Goal: Information Seeking & Learning: Learn about a topic

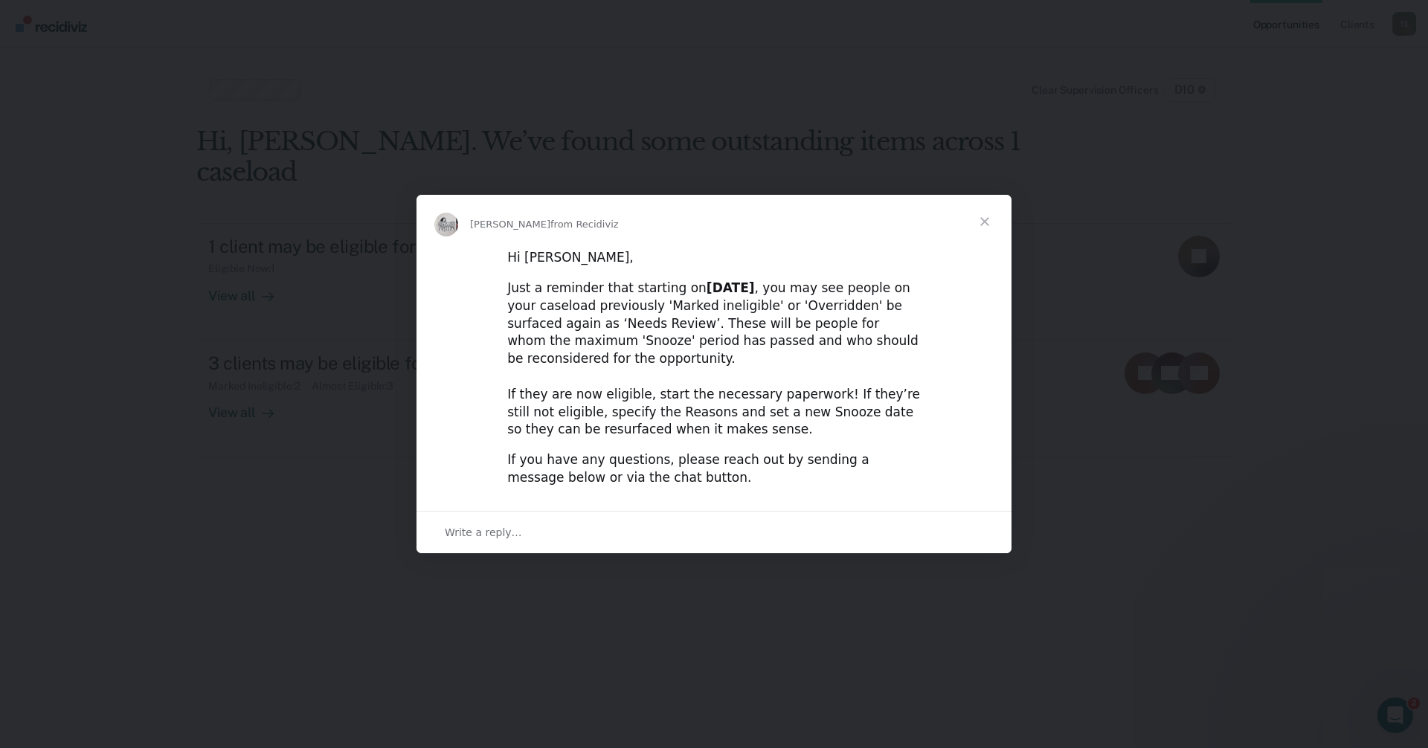
click at [988, 232] on span "Close" at bounding box center [985, 222] width 54 height 54
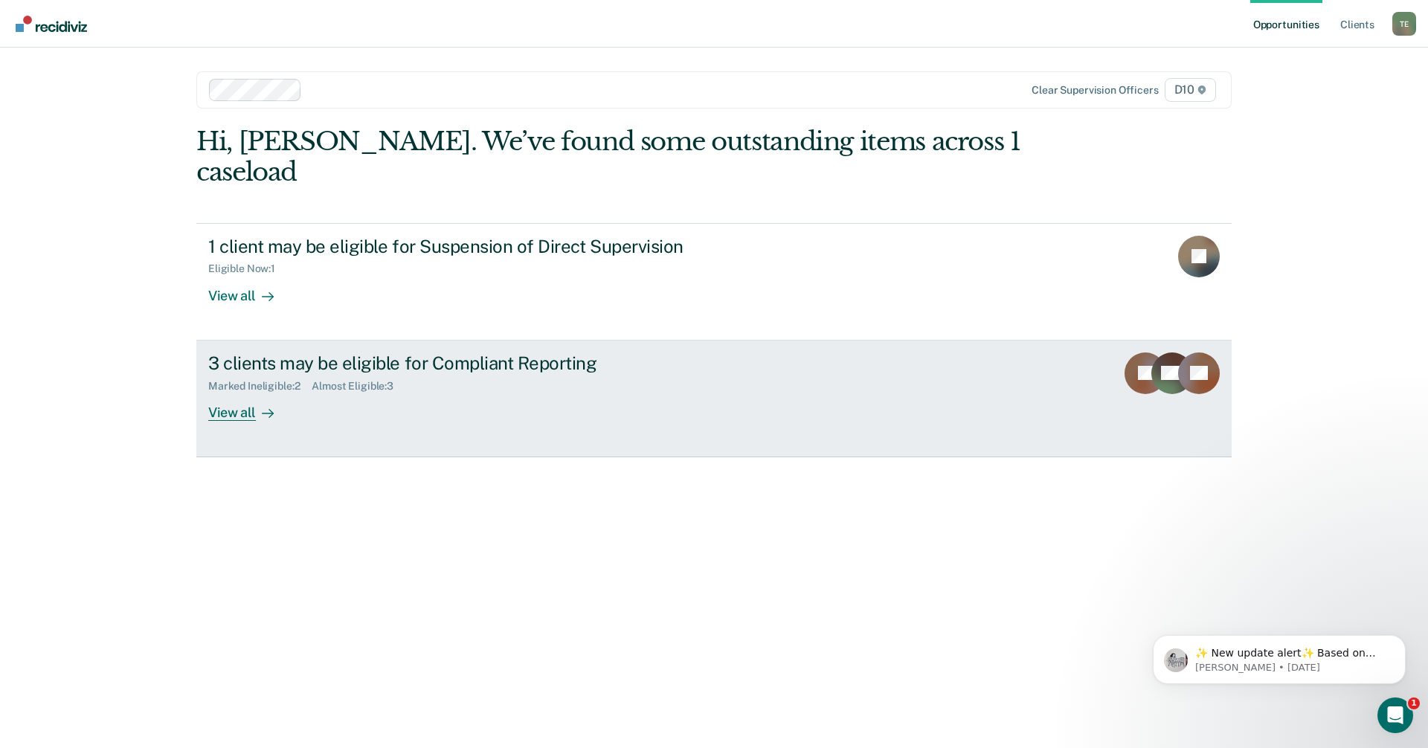
click at [247, 392] on div "View all" at bounding box center [249, 406] width 83 height 29
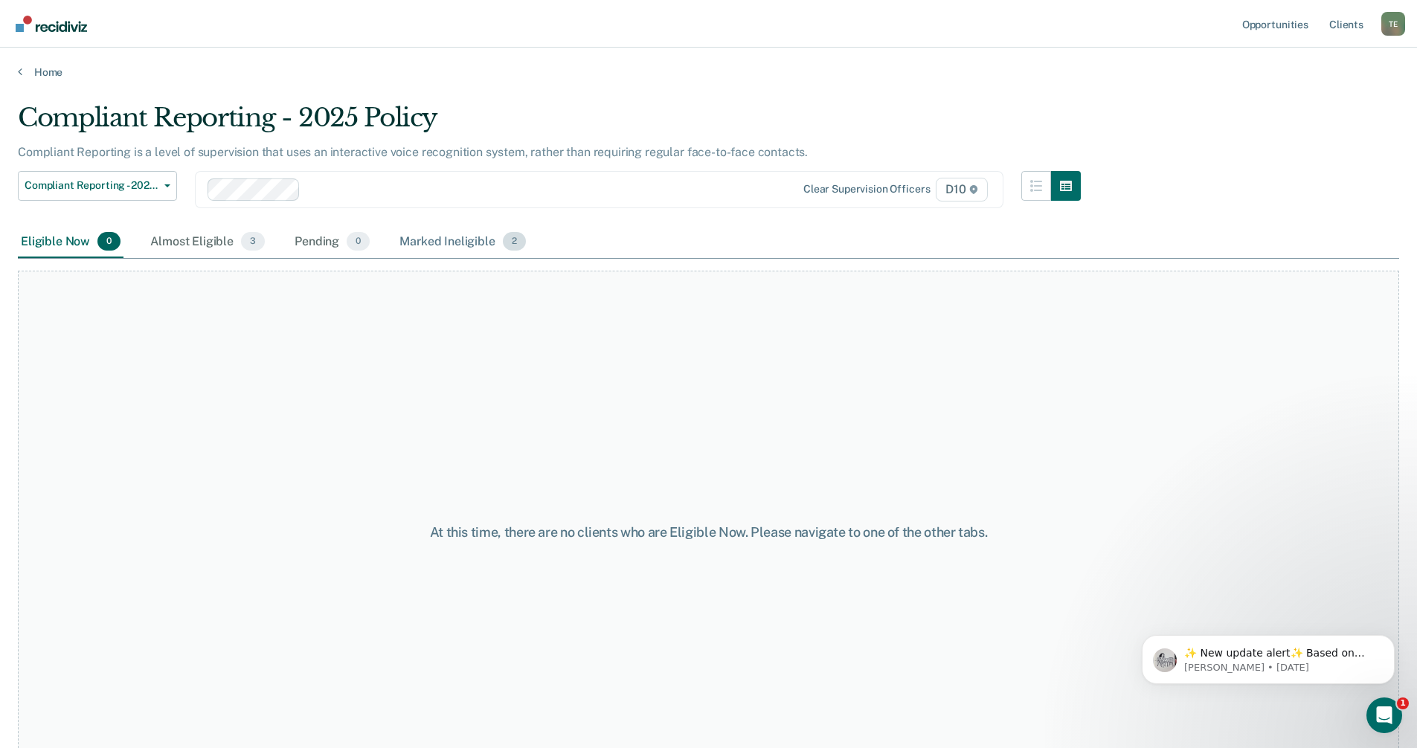
click at [429, 239] on div "Marked Ineligible 2" at bounding box center [462, 242] width 132 height 33
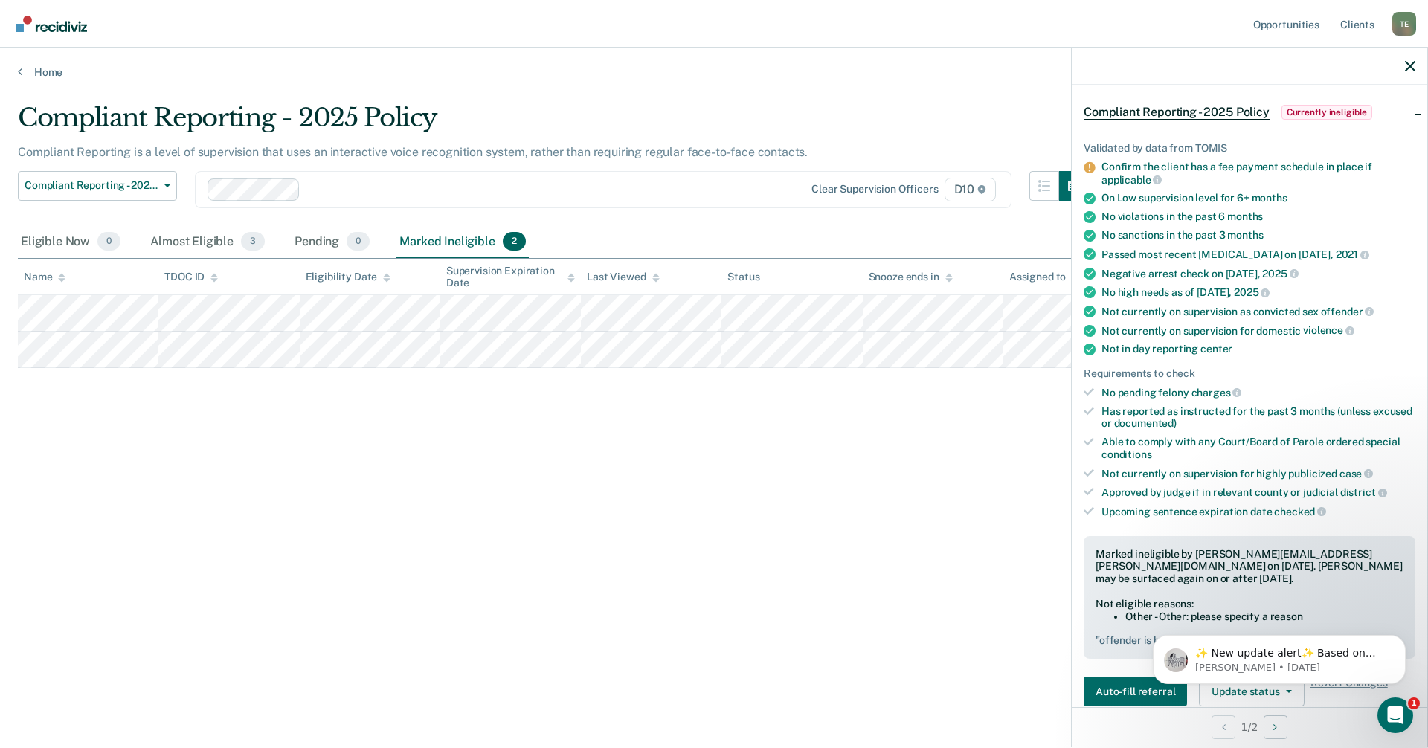
scroll to position [55, 0]
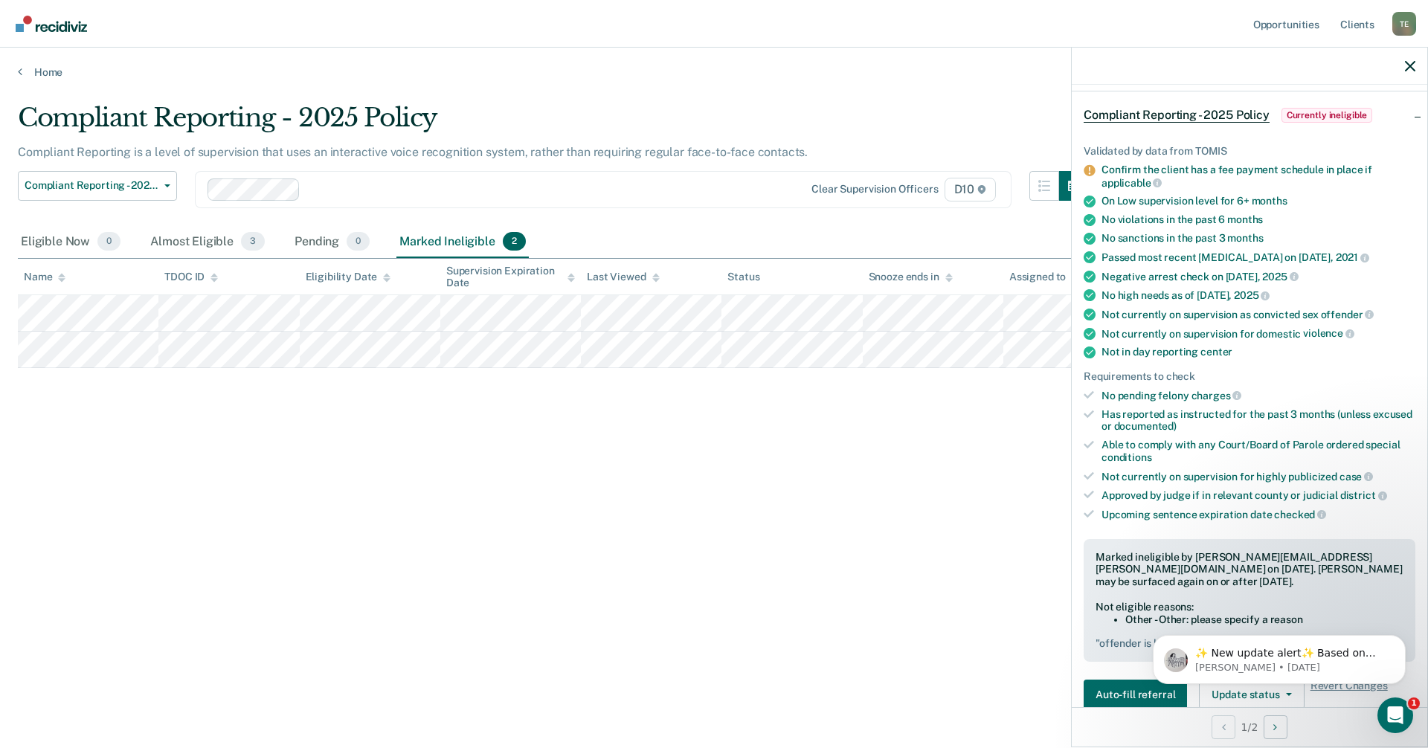
click at [1306, 596] on div "Marked ineligible by [PERSON_NAME][EMAIL_ADDRESS][PERSON_NAME][DOMAIN_NAME] on …" at bounding box center [1250, 600] width 332 height 123
click at [1400, 639] on icon "Dismiss notification" at bounding box center [1400, 639] width 5 height 5
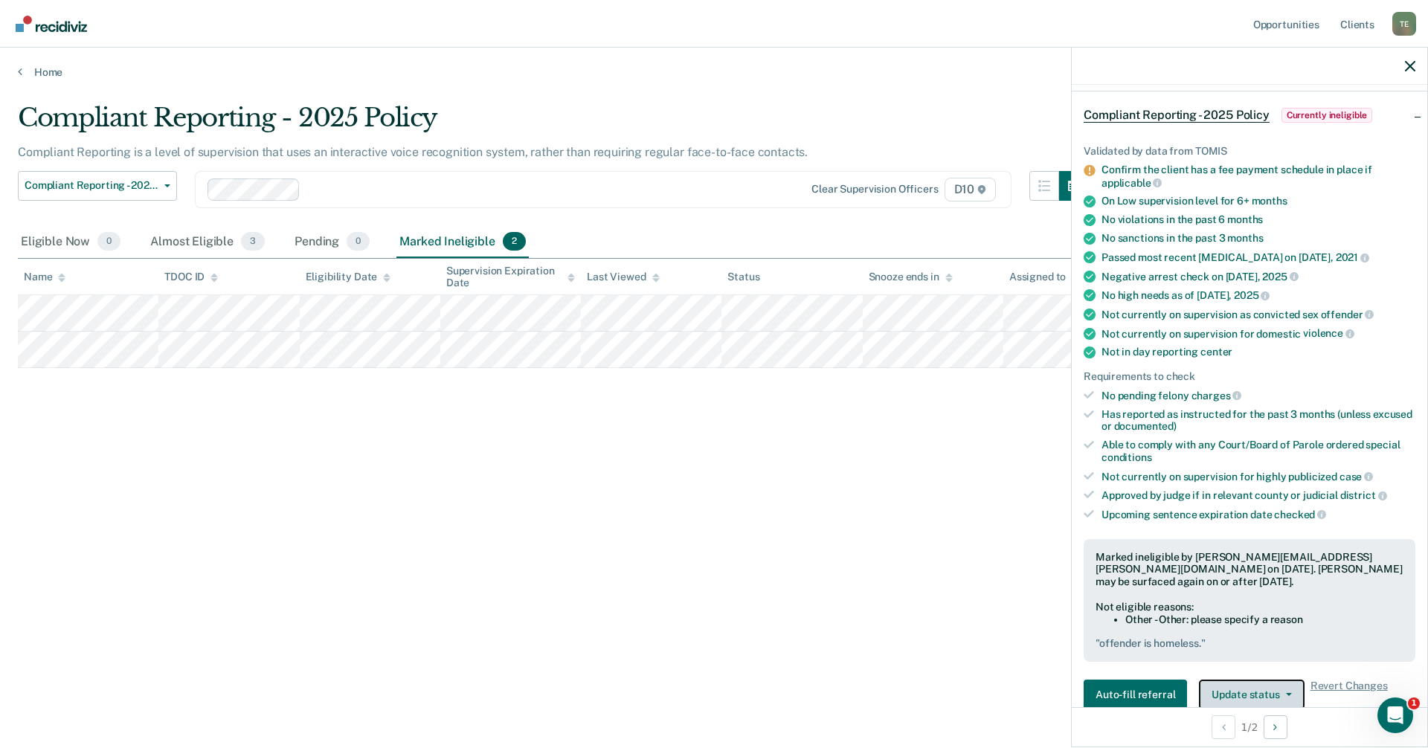
click at [1253, 685] on button "Update status" at bounding box center [1251, 695] width 105 height 30
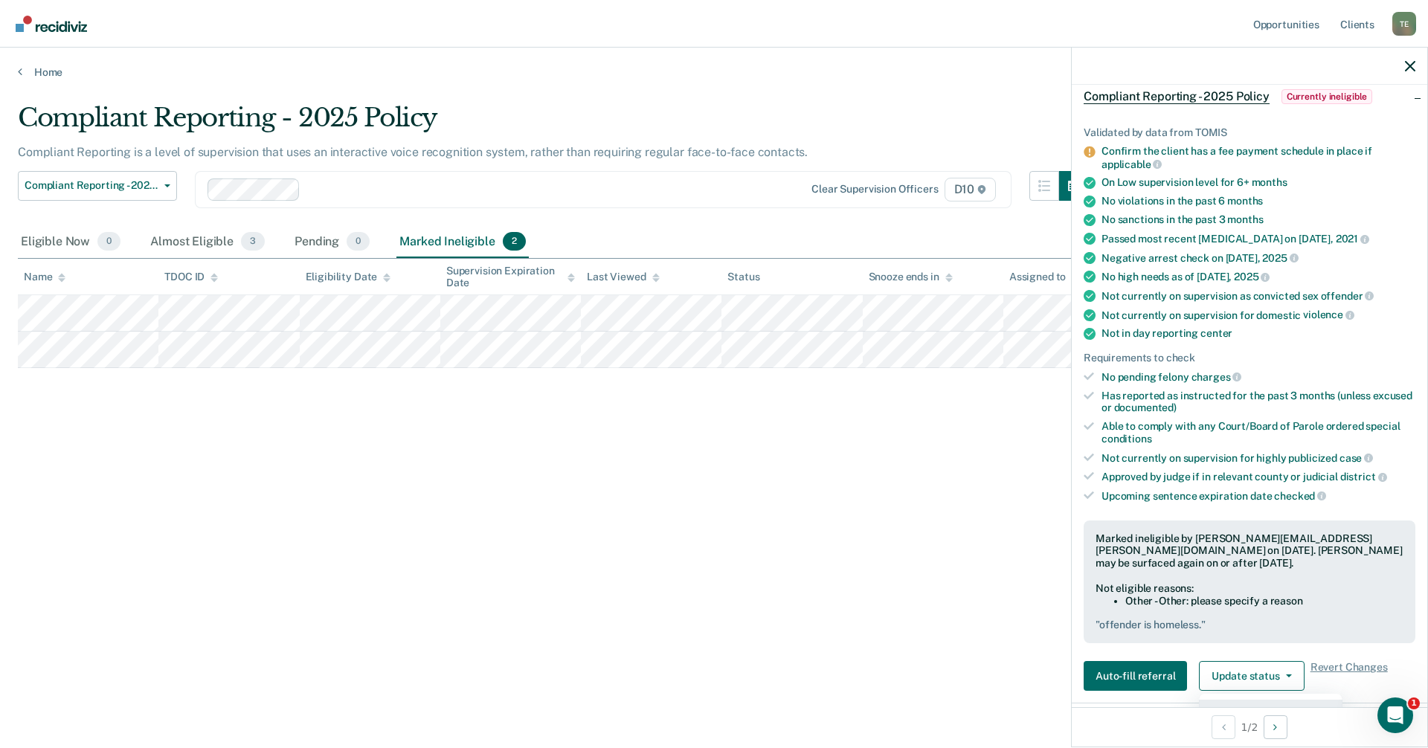
scroll to position [297, 0]
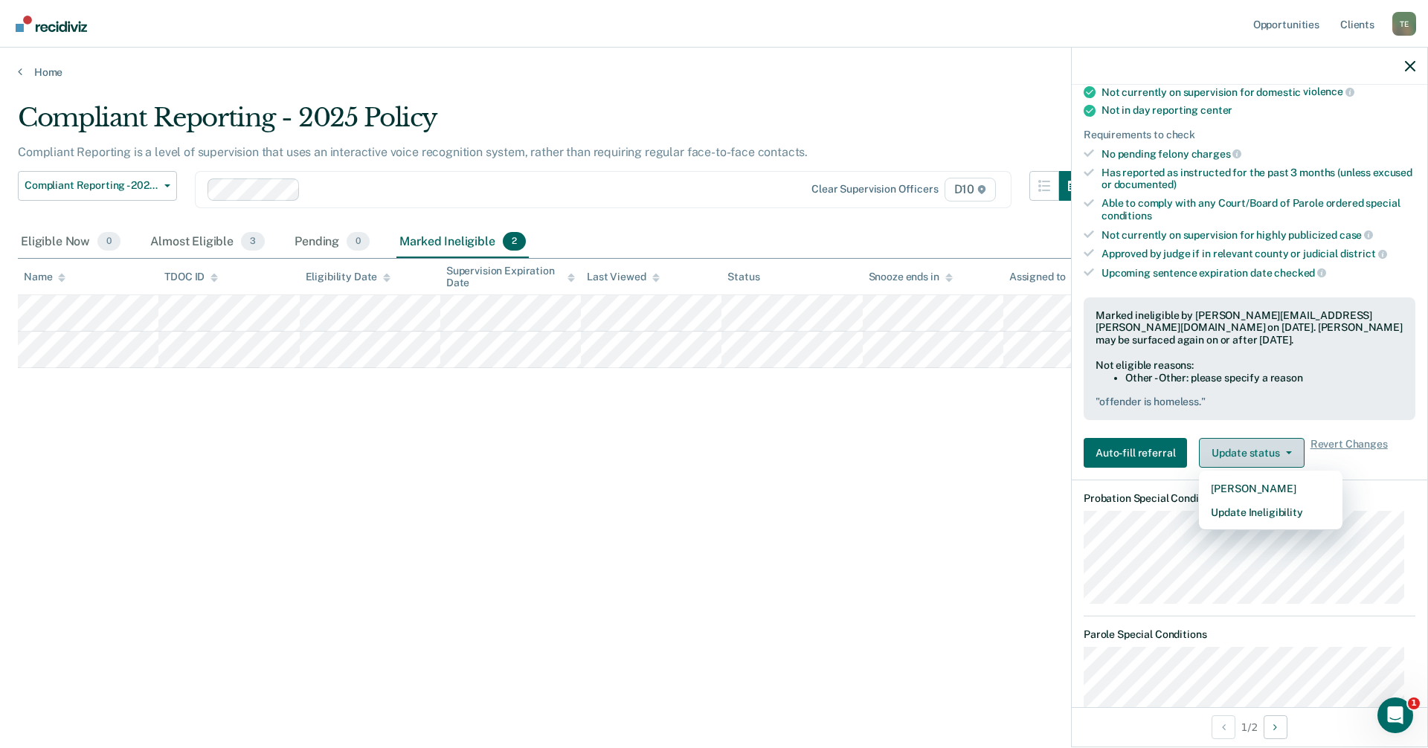
click at [1276, 445] on button "Update status" at bounding box center [1251, 453] width 105 height 30
click at [1057, 480] on div "Compliant Reporting - 2025 Policy Compliant Reporting is a level of supervision…" at bounding box center [714, 370] width 1392 height 534
click at [811, 452] on div "Compliant Reporting - 2025 Policy Compliant Reporting is a level of supervision…" at bounding box center [714, 370] width 1392 height 534
click at [1409, 65] on icon "button" at bounding box center [1410, 66] width 10 height 10
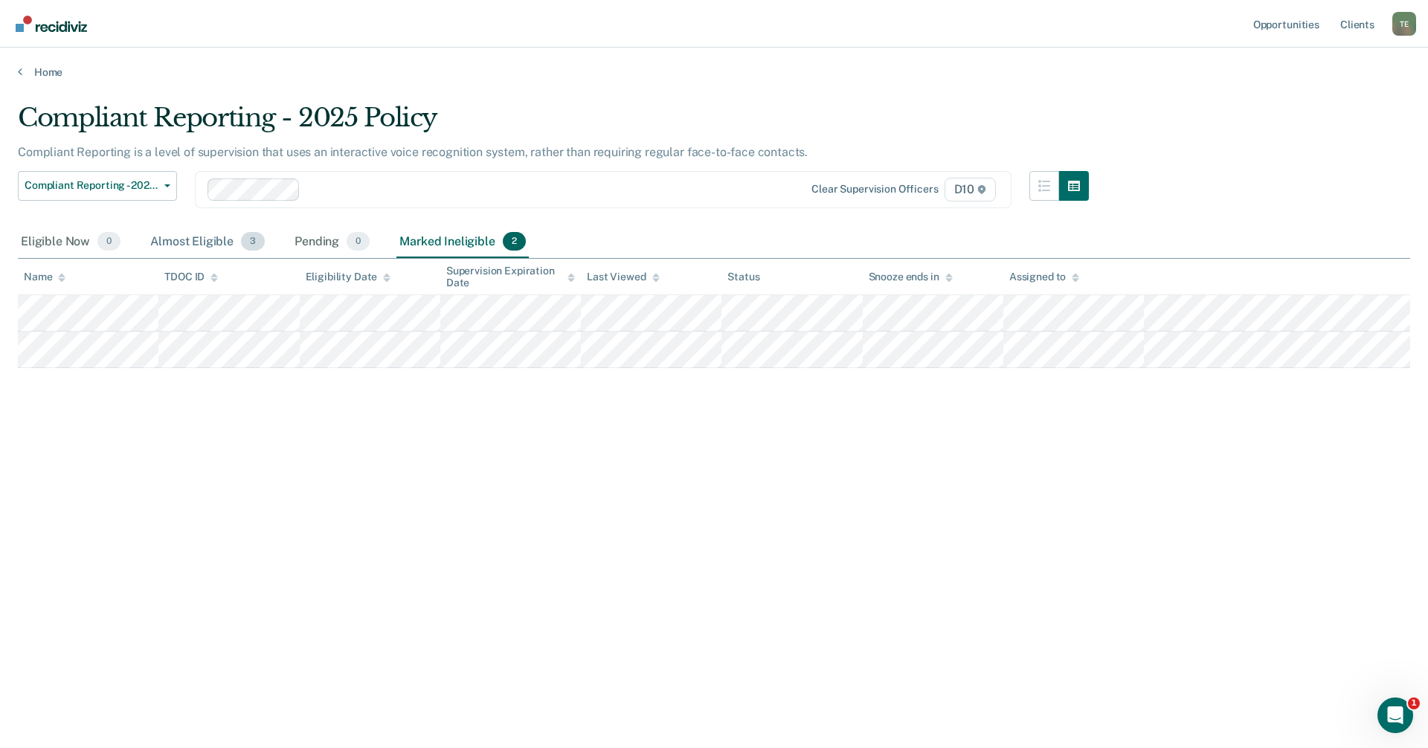
click at [158, 242] on div "Almost Eligible 3" at bounding box center [207, 242] width 120 height 33
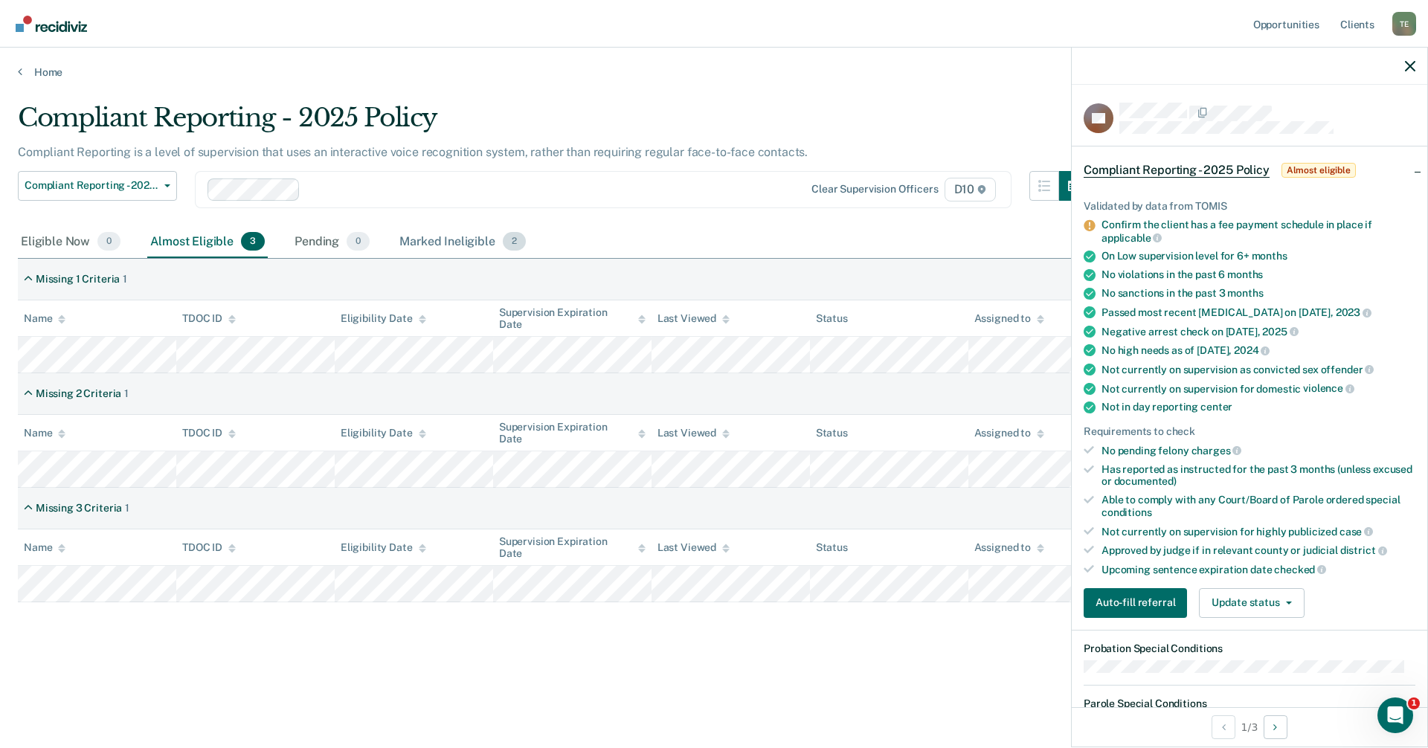
click at [449, 242] on div "Marked Ineligible 2" at bounding box center [462, 242] width 132 height 33
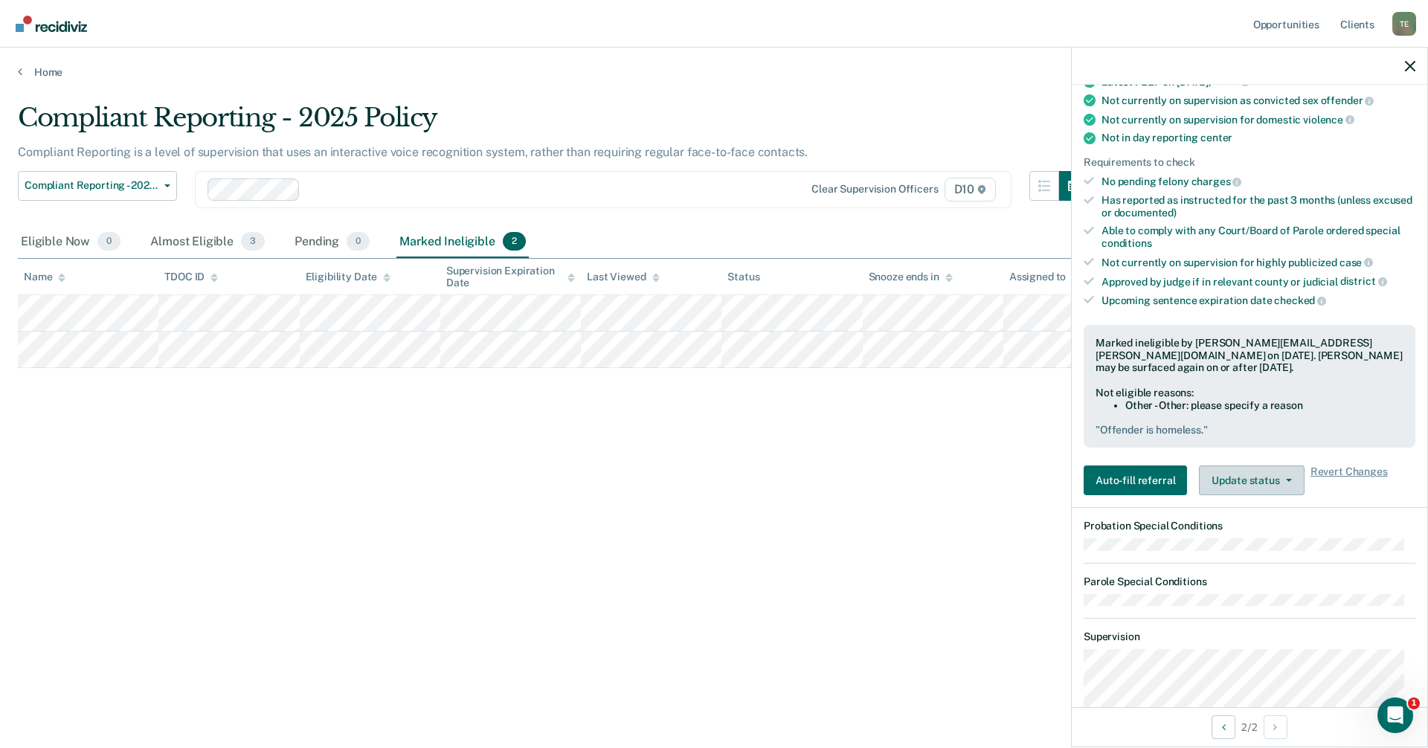
scroll to position [223, 0]
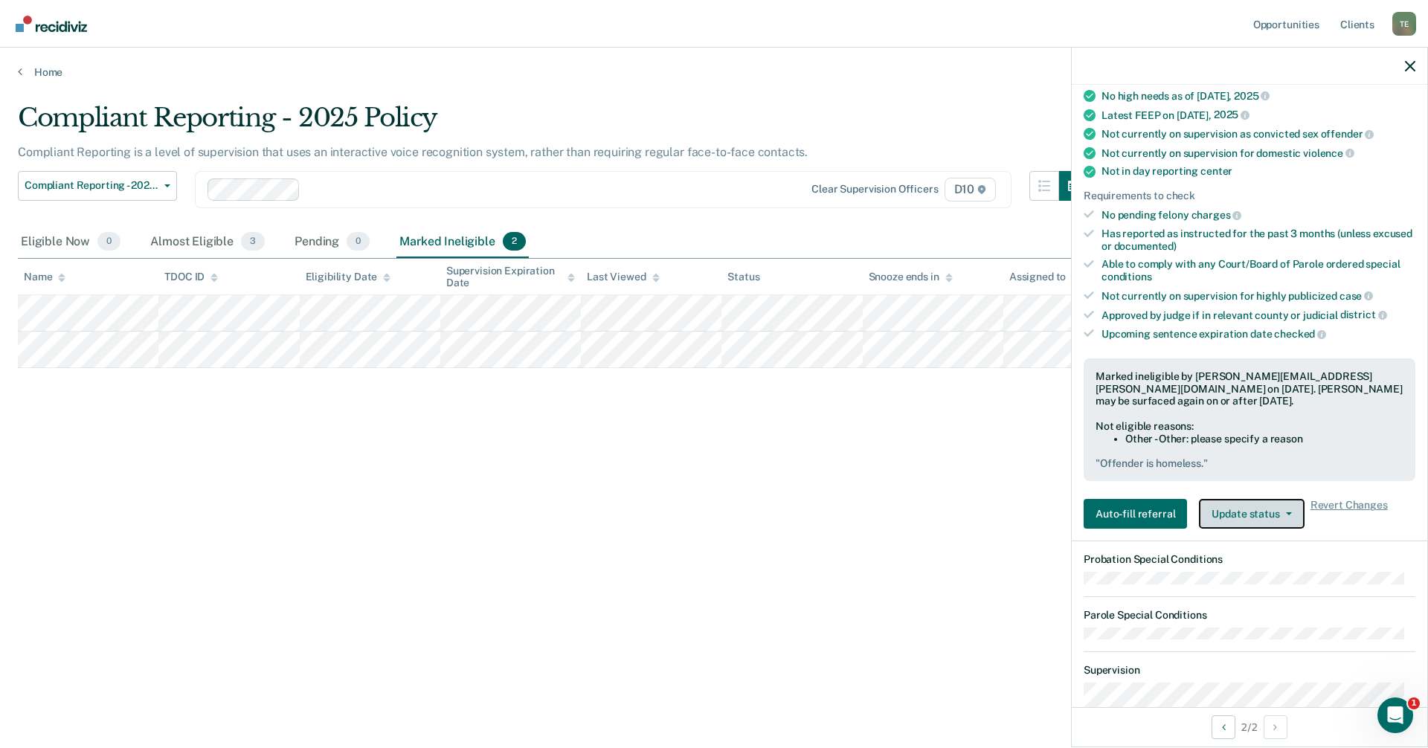
click at [1249, 513] on button "Update status" at bounding box center [1251, 514] width 105 height 30
click at [879, 475] on div "Compliant Reporting - 2025 Policy Compliant Reporting is a level of supervision…" at bounding box center [714, 370] width 1392 height 534
click at [1411, 68] on icon "button" at bounding box center [1410, 66] width 10 height 10
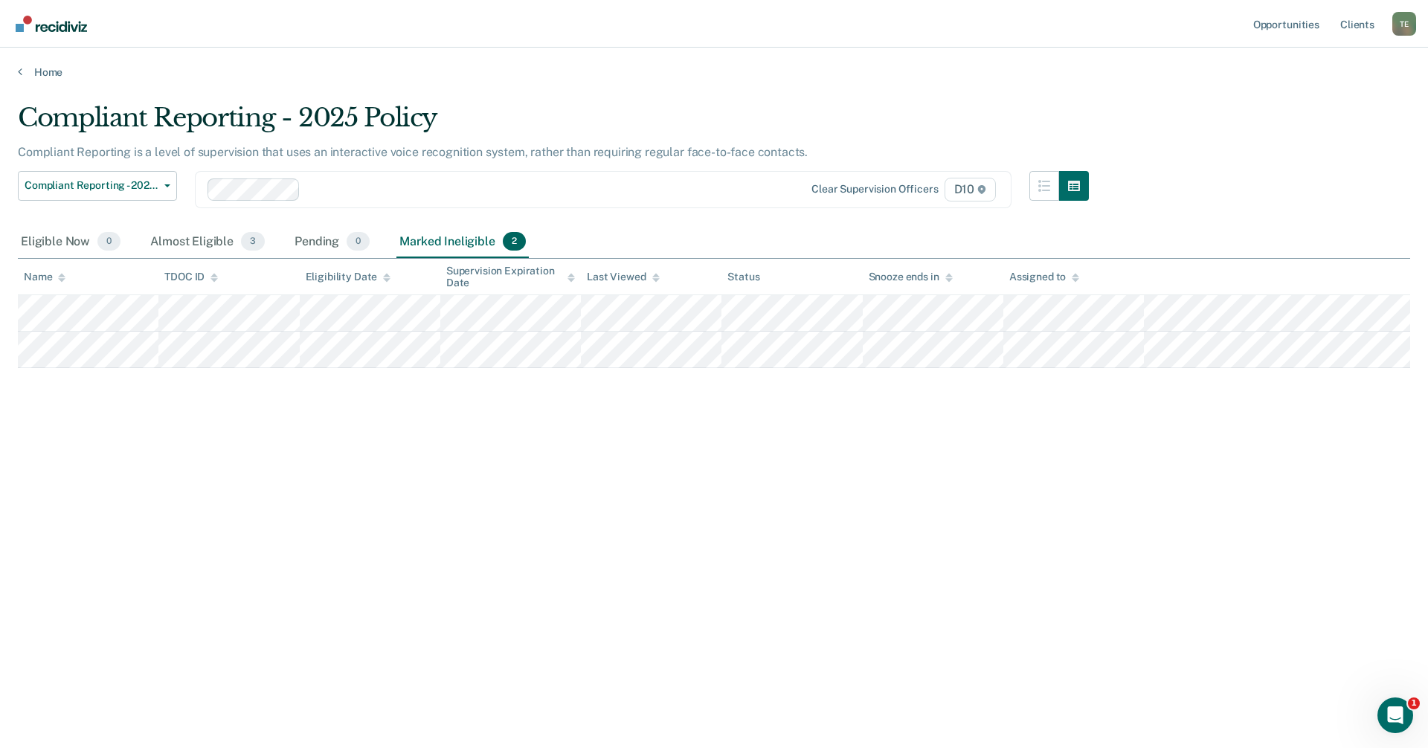
click at [935, 279] on div "Snooze ends in" at bounding box center [911, 277] width 84 height 13
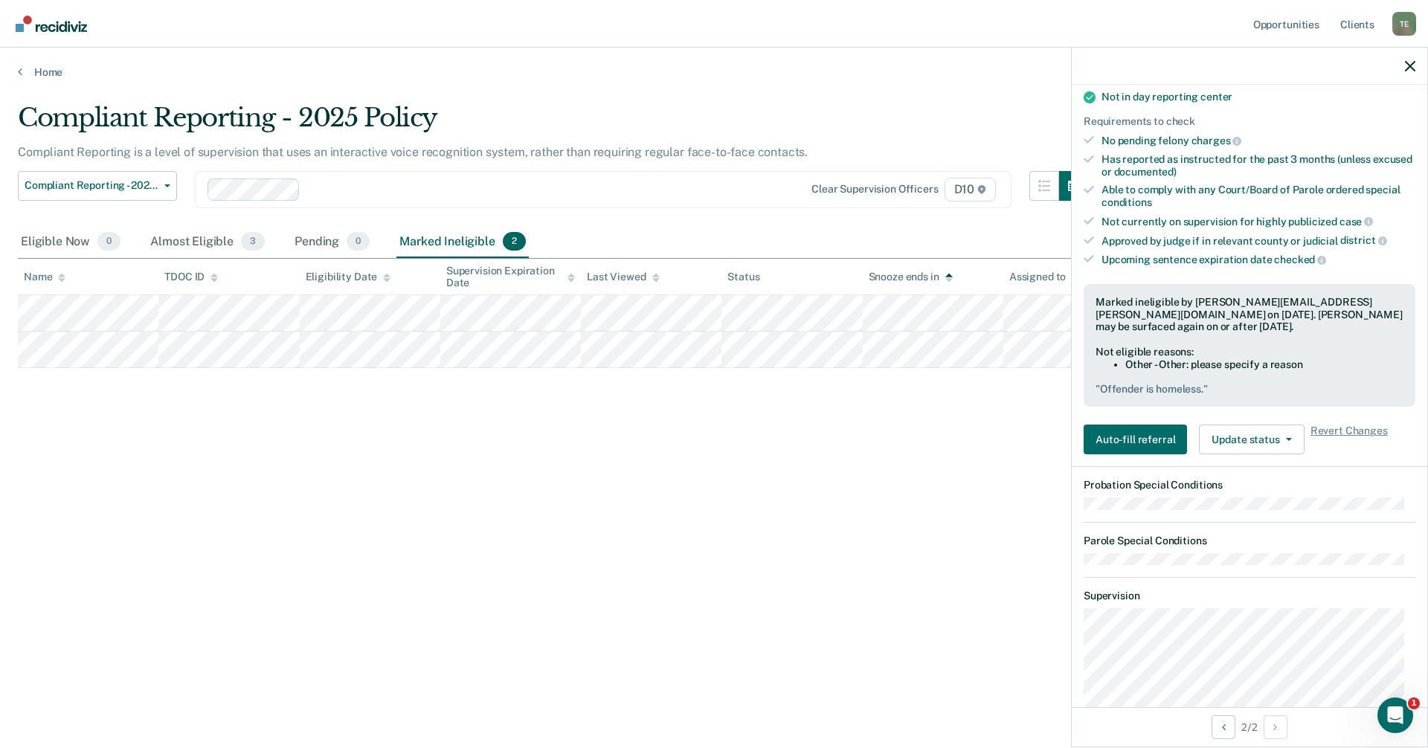
scroll to position [310, 0]
click at [312, 247] on div "Pending 0" at bounding box center [332, 242] width 81 height 33
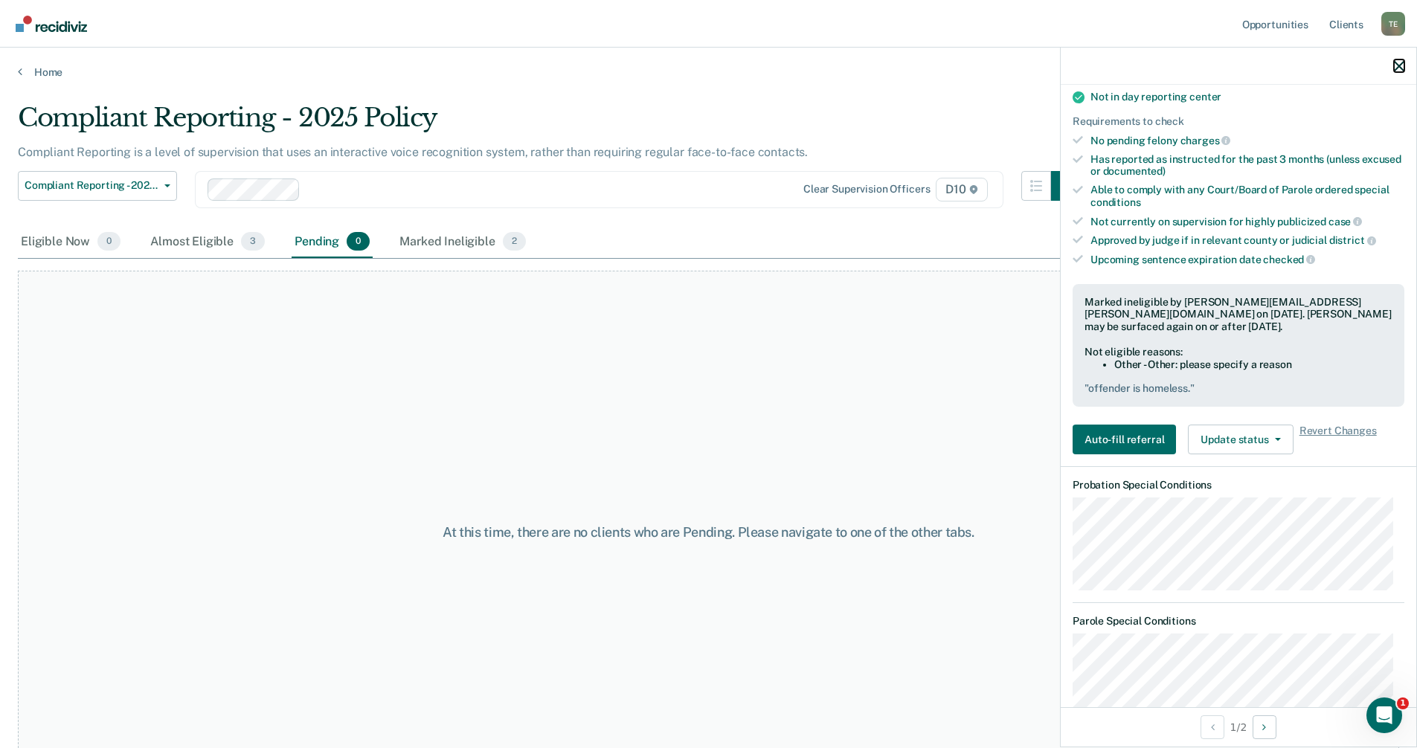
click at [1394, 60] on button "button" at bounding box center [1399, 65] width 10 height 13
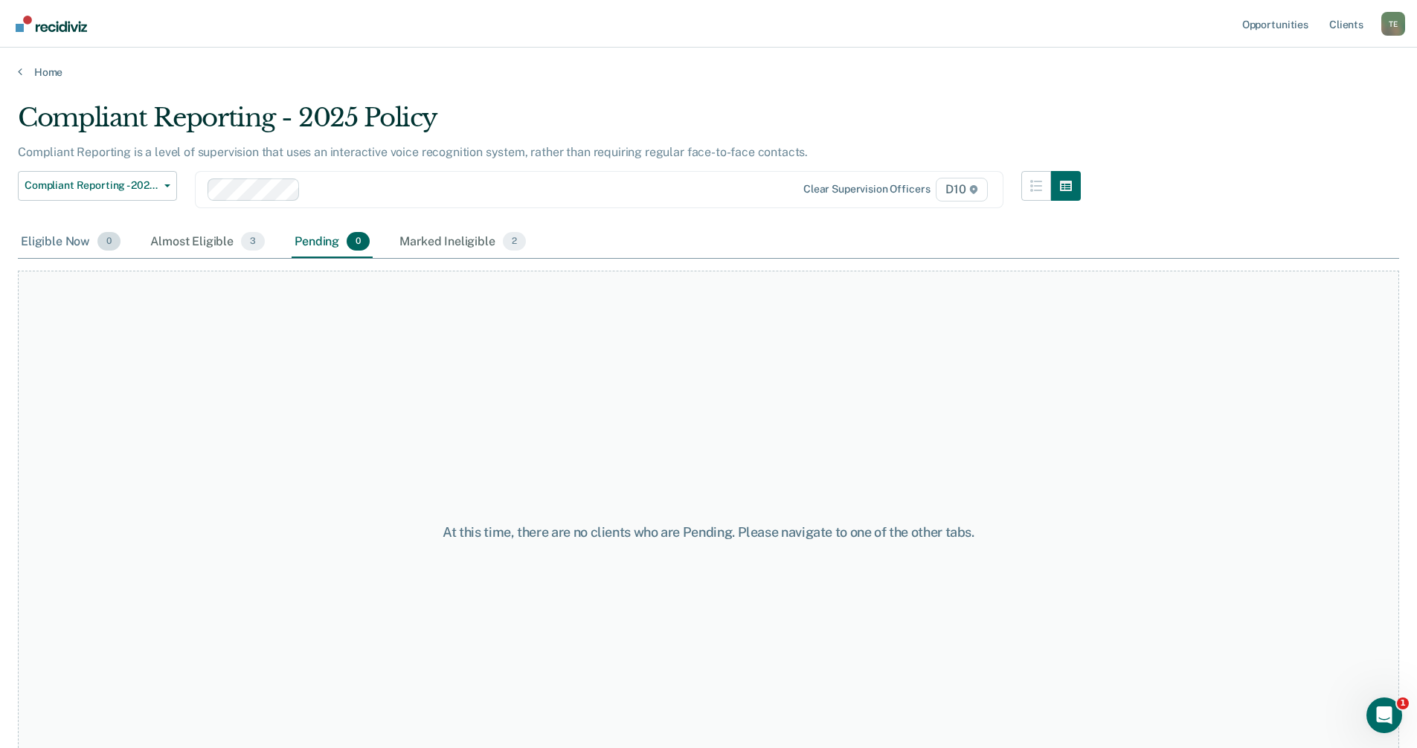
click at [58, 254] on div "Eligible Now 0" at bounding box center [71, 242] width 106 height 33
click at [202, 250] on div "Almost Eligible 3" at bounding box center [207, 242] width 120 height 33
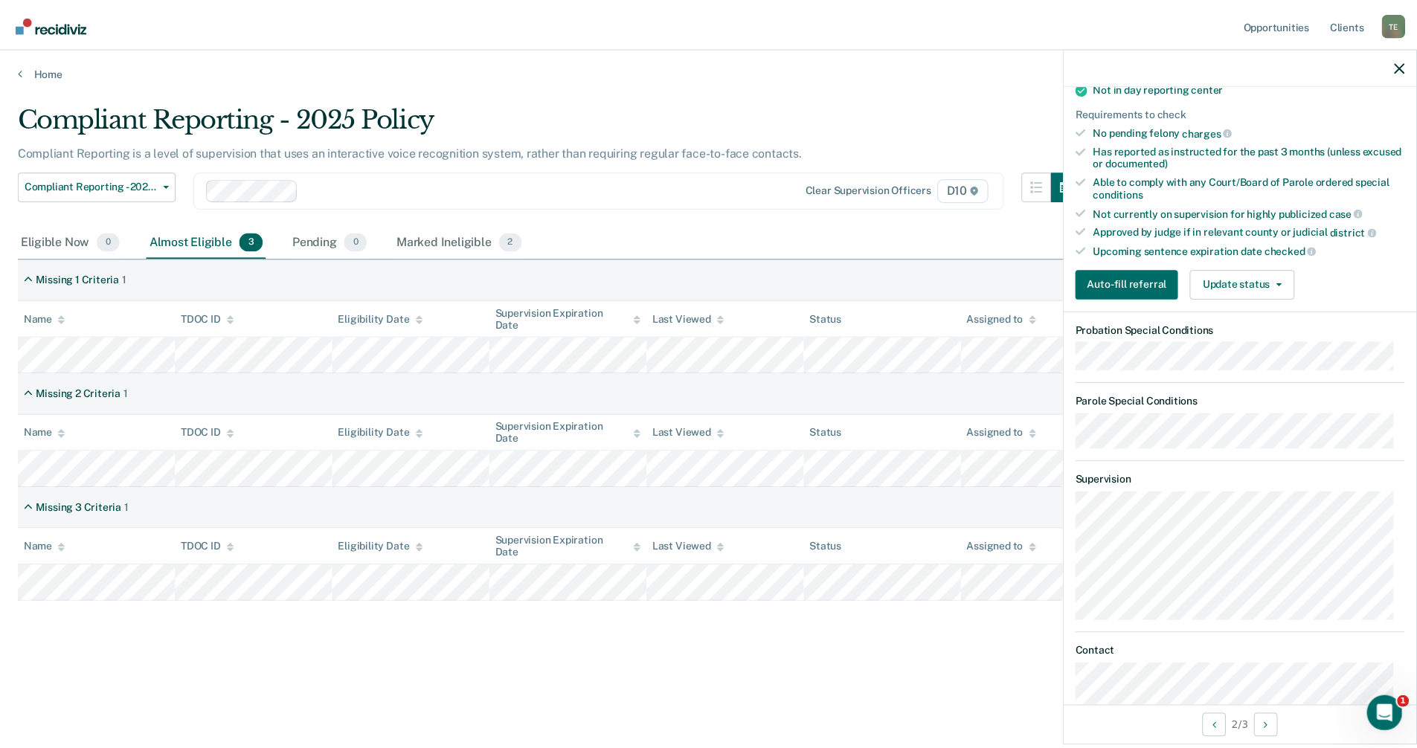
scroll to position [245, 0]
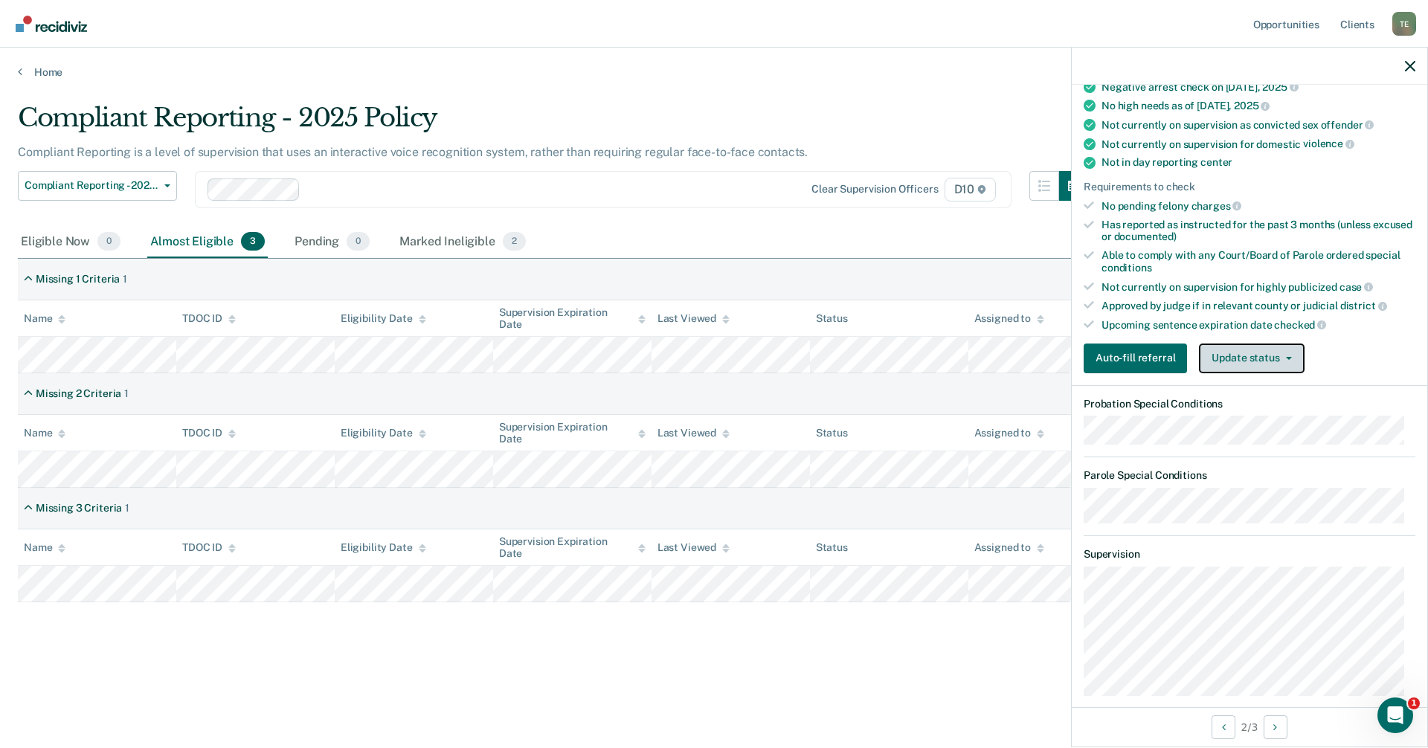
click at [1246, 361] on button "Update status" at bounding box center [1251, 359] width 105 height 30
click at [965, 661] on div "Compliant Reporting - 2025 Policy Compliant Reporting is a level of supervision…" at bounding box center [714, 394] width 1392 height 582
click at [1407, 68] on icon "button" at bounding box center [1410, 66] width 10 height 10
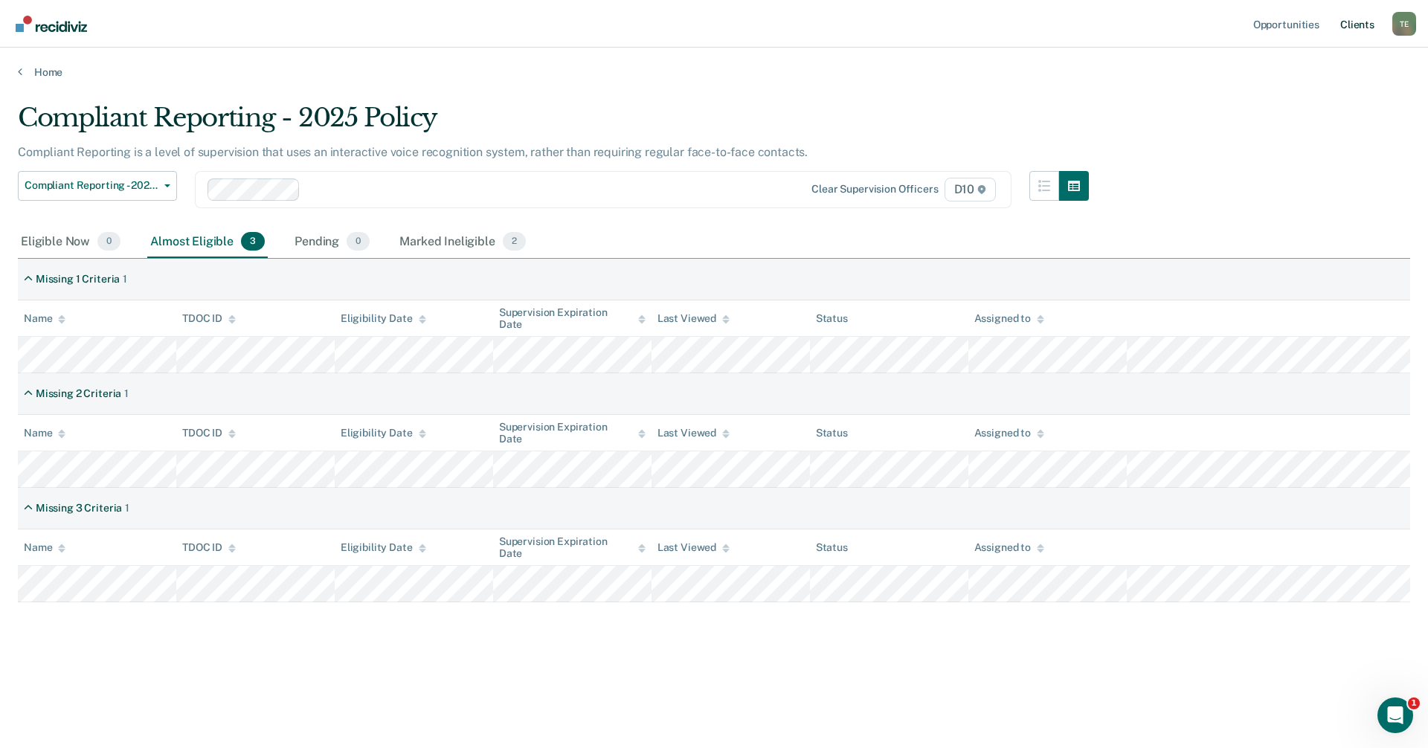
click at [1361, 28] on link "Client s" at bounding box center [1357, 24] width 40 height 48
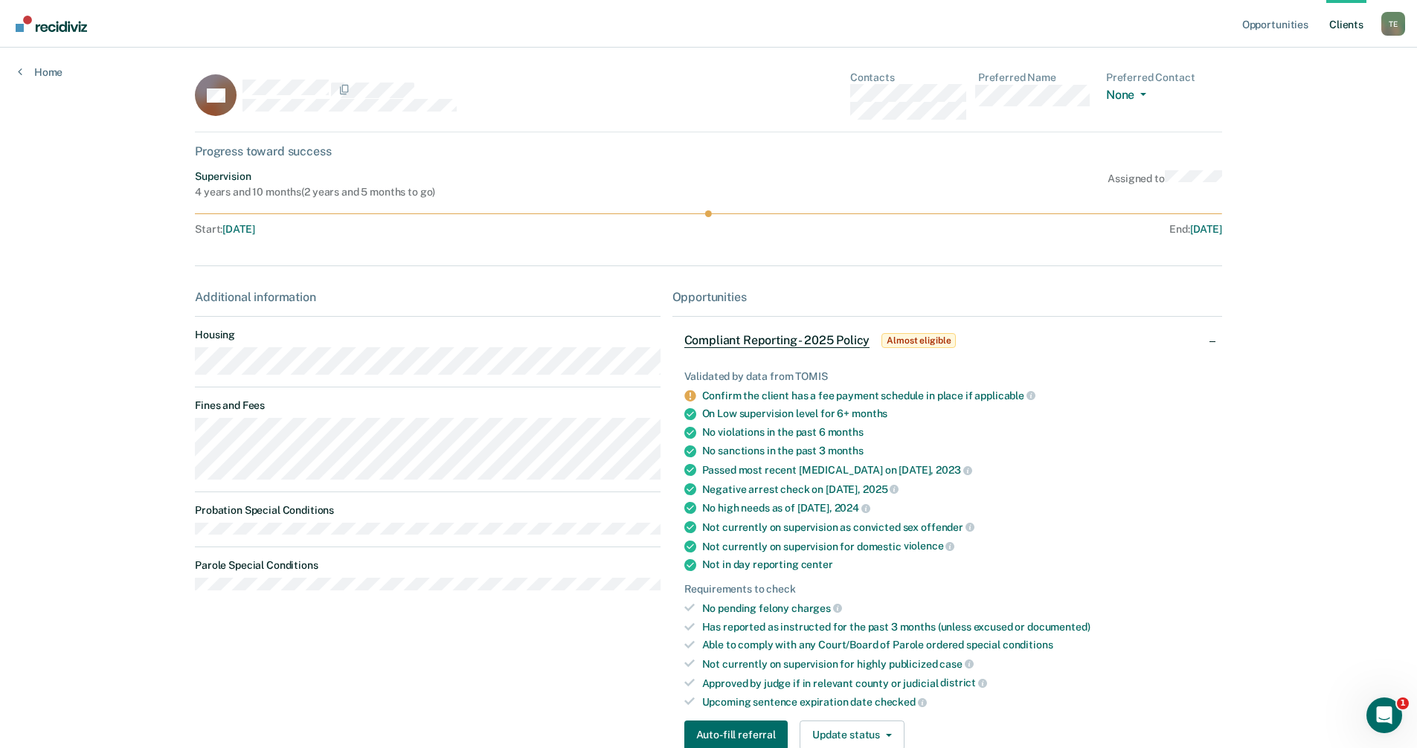
click at [1347, 25] on link "Client s" at bounding box center [1346, 24] width 40 height 48
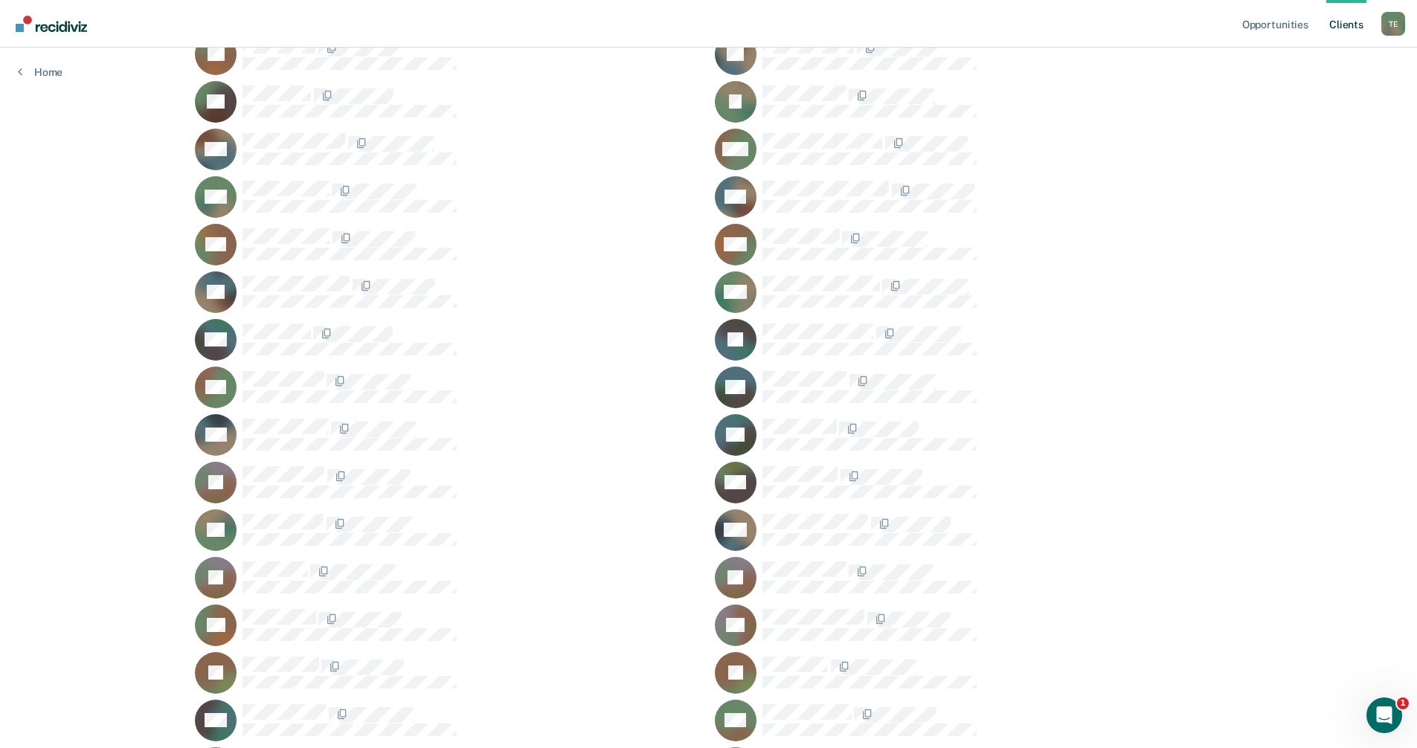
scroll to position [1339, 0]
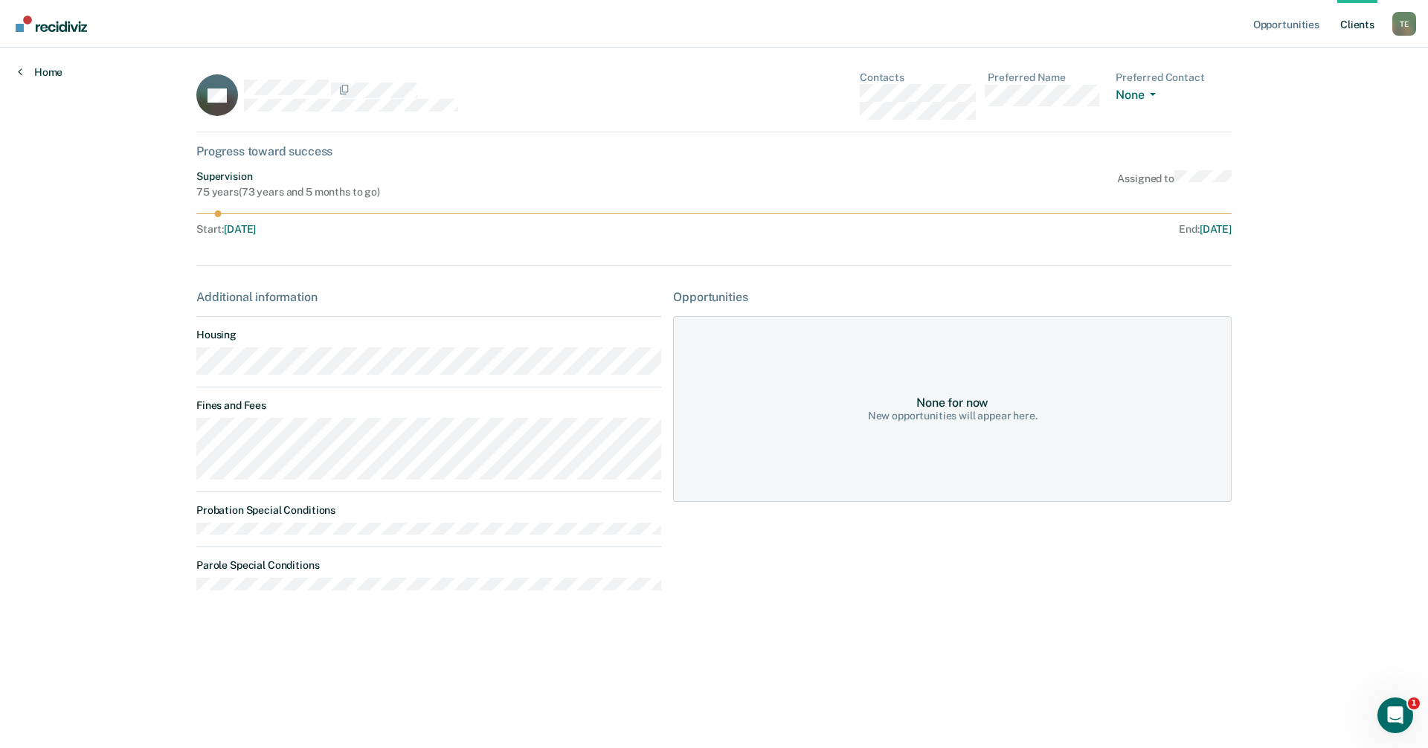
click at [54, 73] on link "Home" at bounding box center [40, 71] width 45 height 13
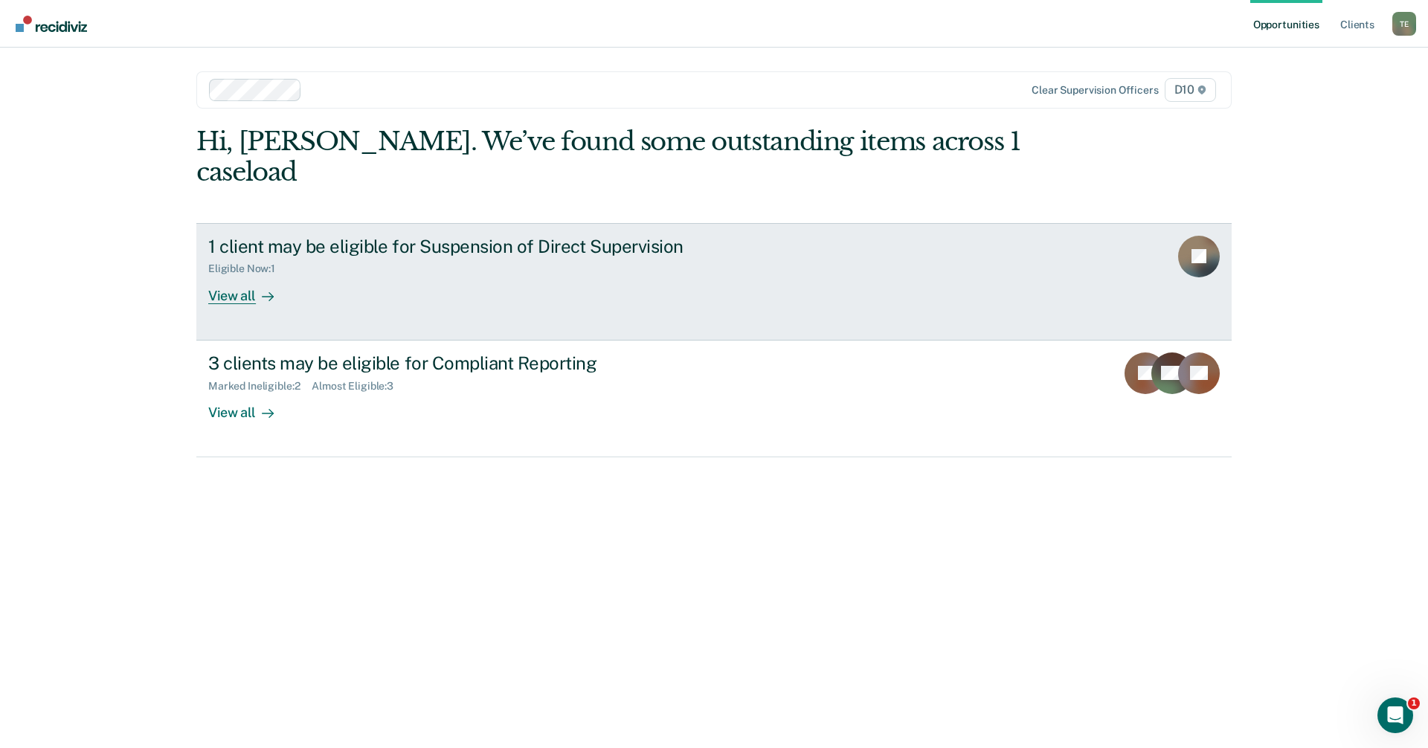
click at [236, 275] on div "View all" at bounding box center [249, 289] width 83 height 29
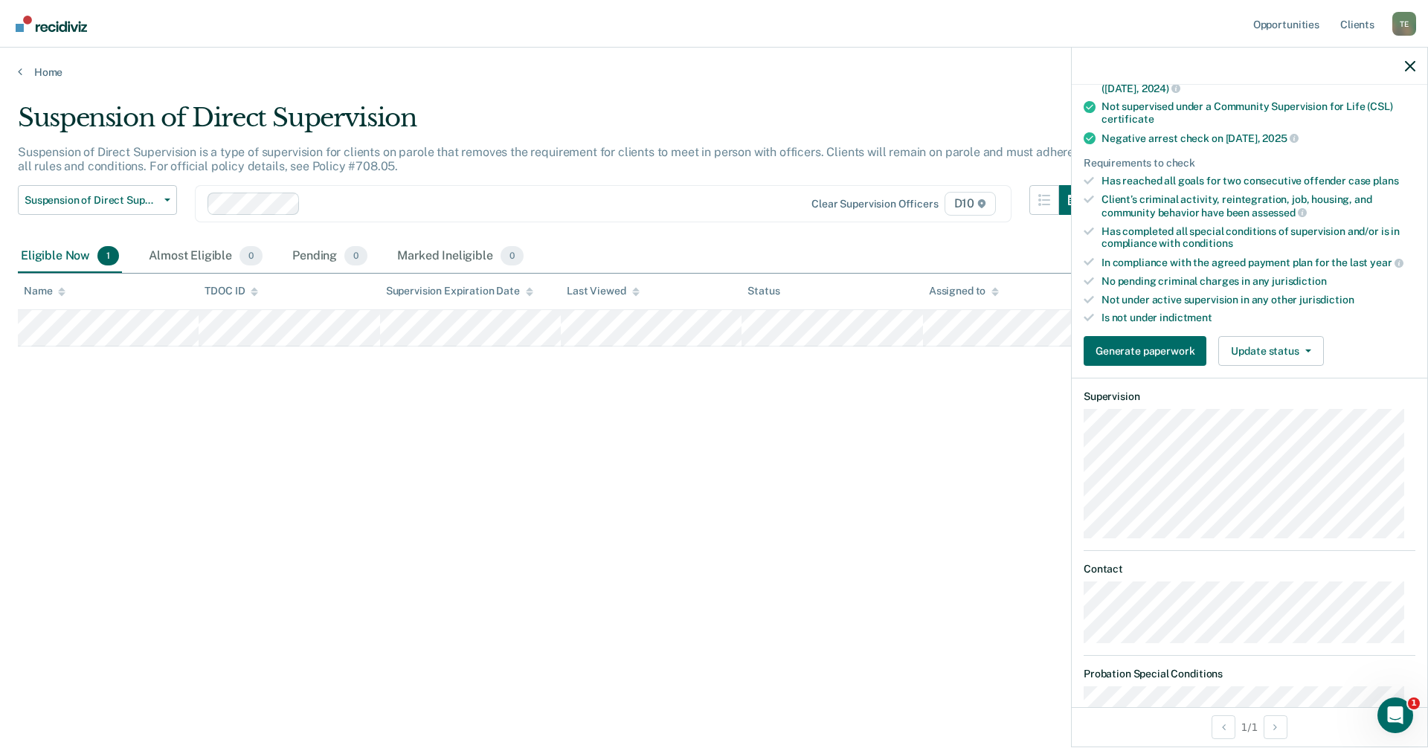
scroll to position [297, 0]
click at [1256, 348] on button "Update status" at bounding box center [1270, 353] width 105 height 30
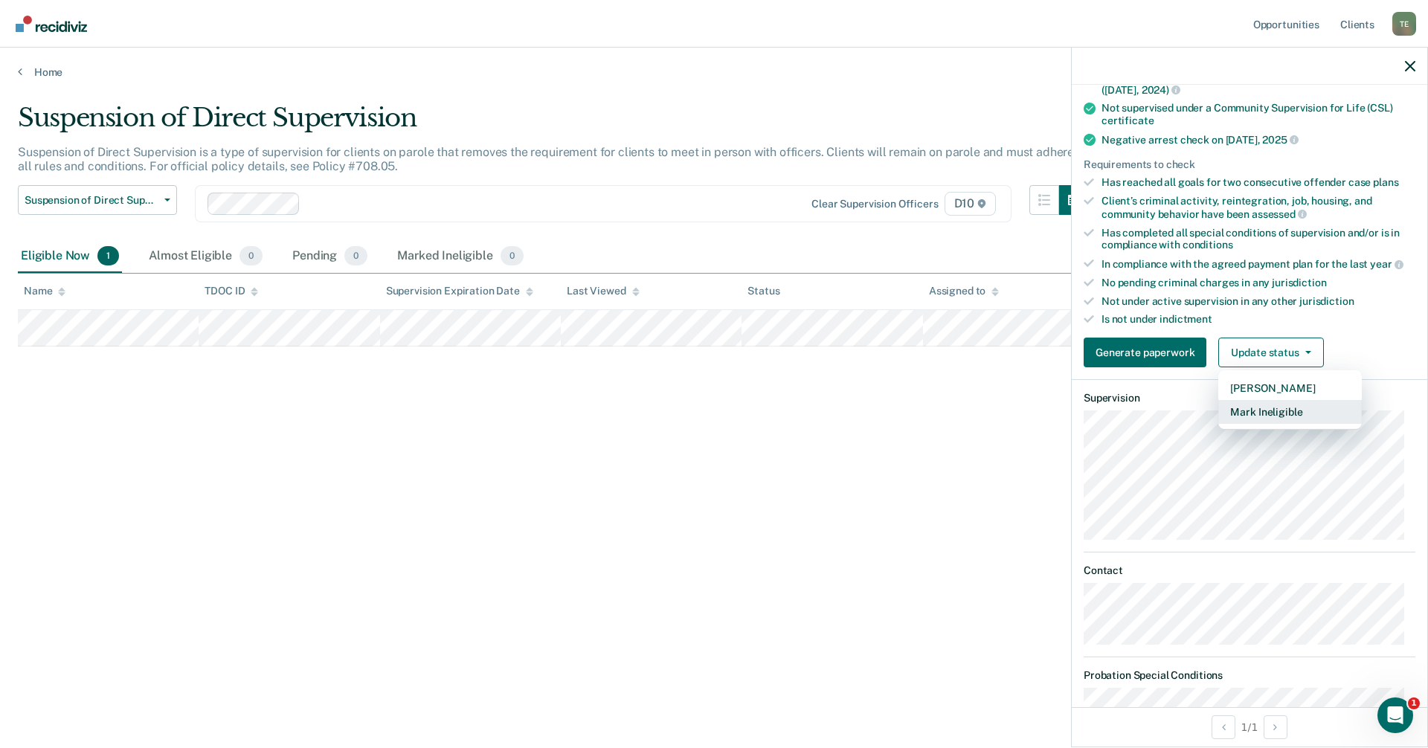
click at [1262, 411] on button "Mark Ineligible" at bounding box center [1290, 412] width 144 height 24
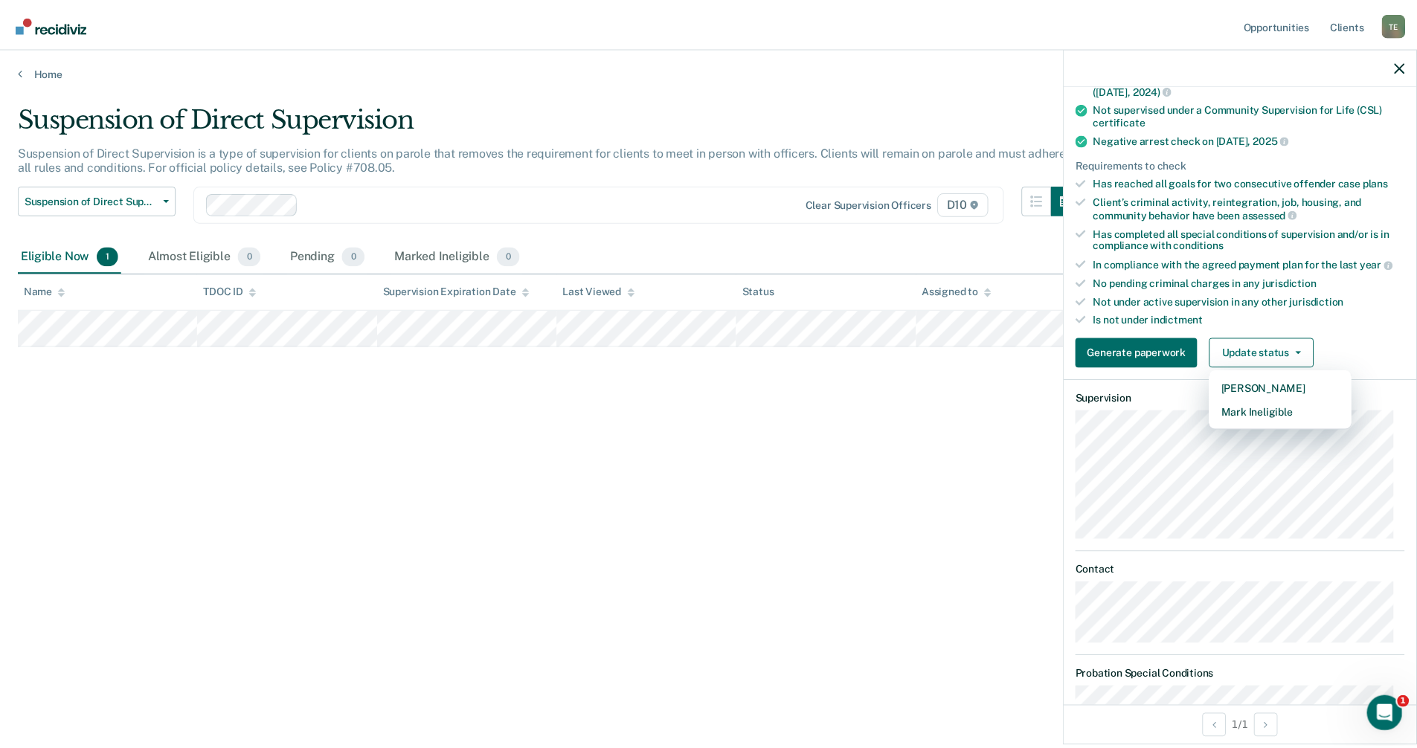
scroll to position [0, 0]
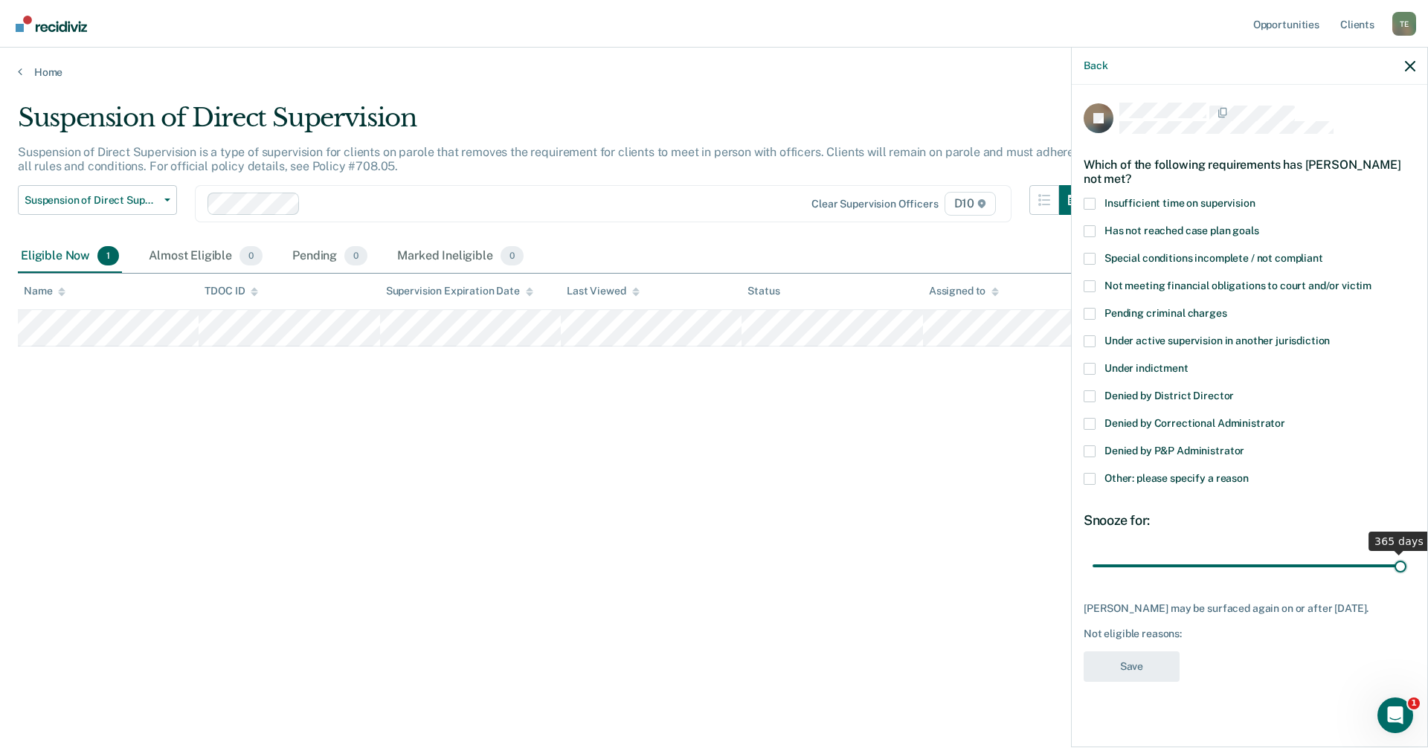
drag, startPoint x: 1121, startPoint y: 561, endPoint x: 1403, endPoint y: 565, distance: 281.1
click at [1403, 565] on input "range" at bounding box center [1249, 566] width 314 height 26
drag, startPoint x: 1397, startPoint y: 566, endPoint x: 1098, endPoint y: 570, distance: 299.7
type input "1"
click at [1098, 570] on input "range" at bounding box center [1249, 566] width 314 height 26
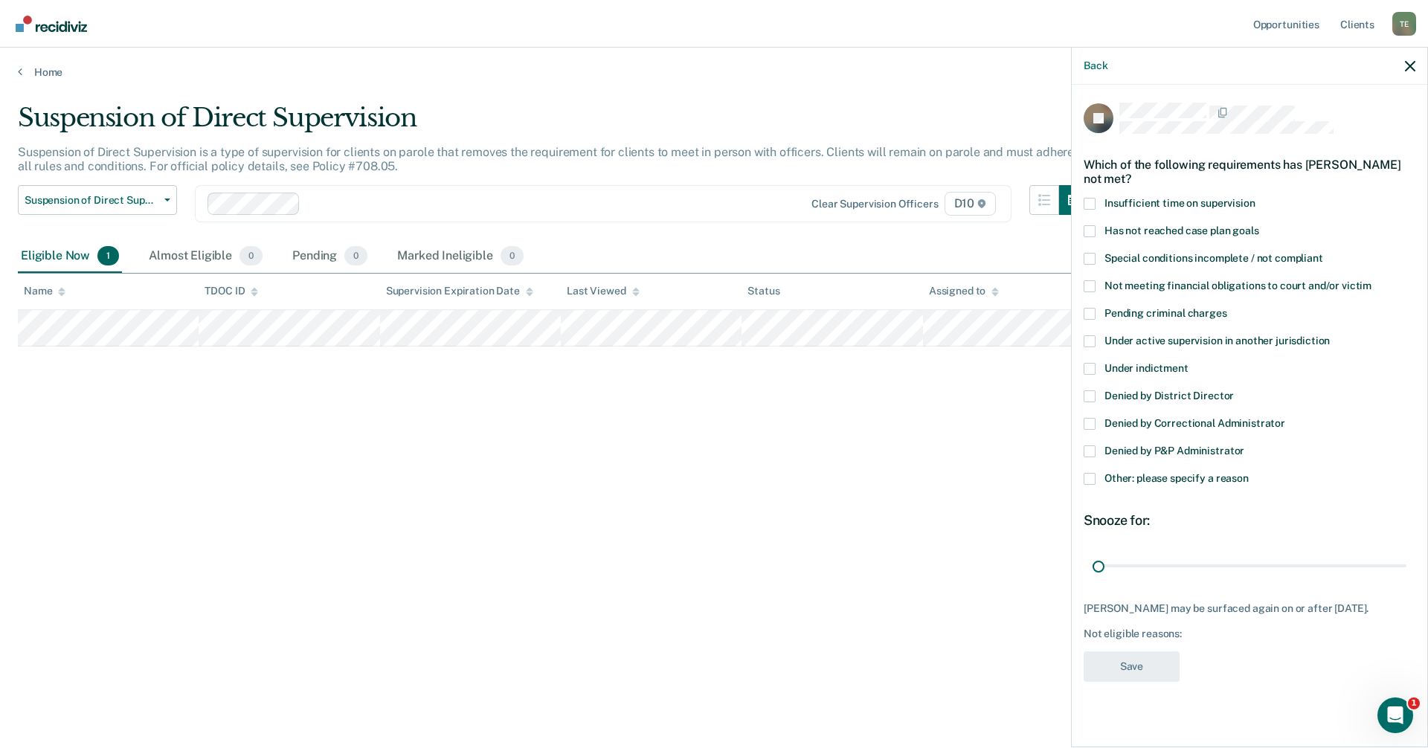
click at [1404, 64] on div "Back" at bounding box center [1249, 66] width 355 height 37
click at [1408, 64] on icon "button" at bounding box center [1410, 66] width 10 height 10
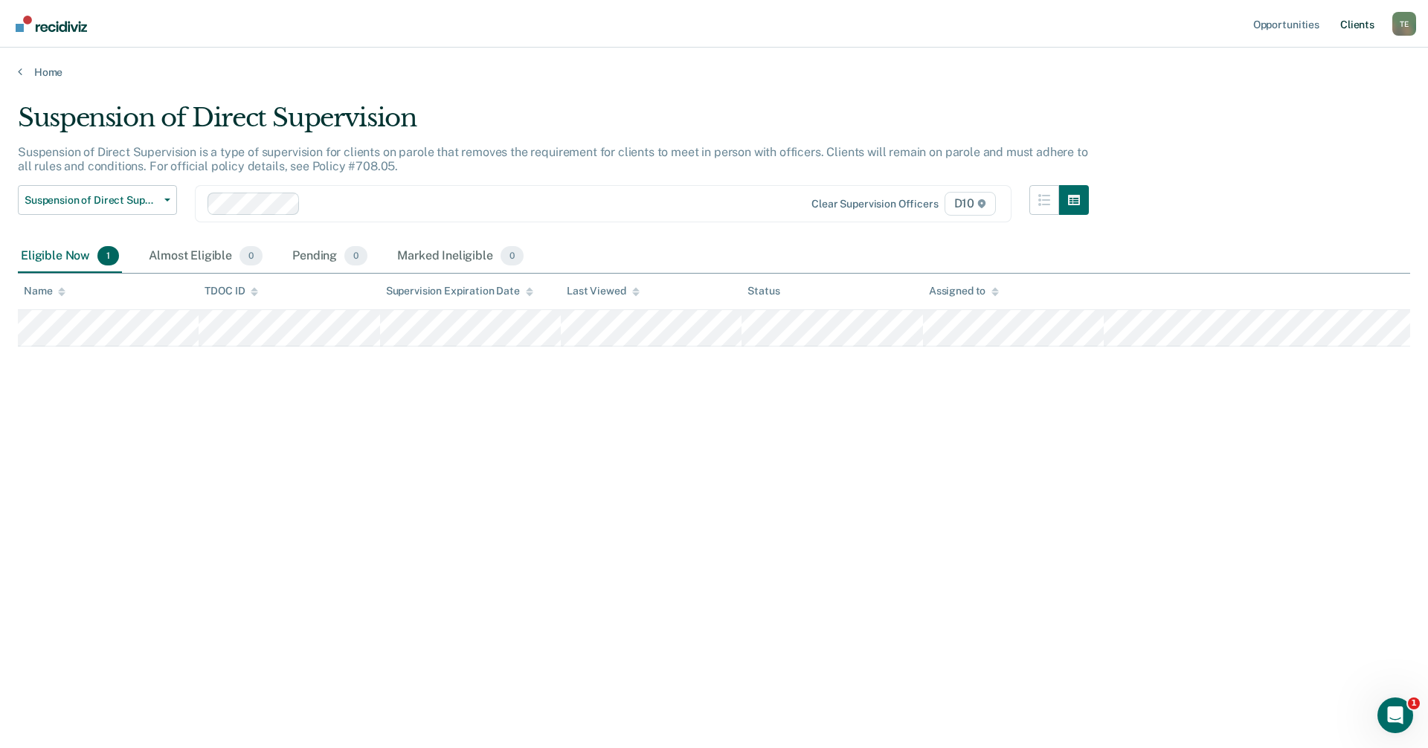
click at [1346, 25] on link "Client s" at bounding box center [1357, 24] width 40 height 48
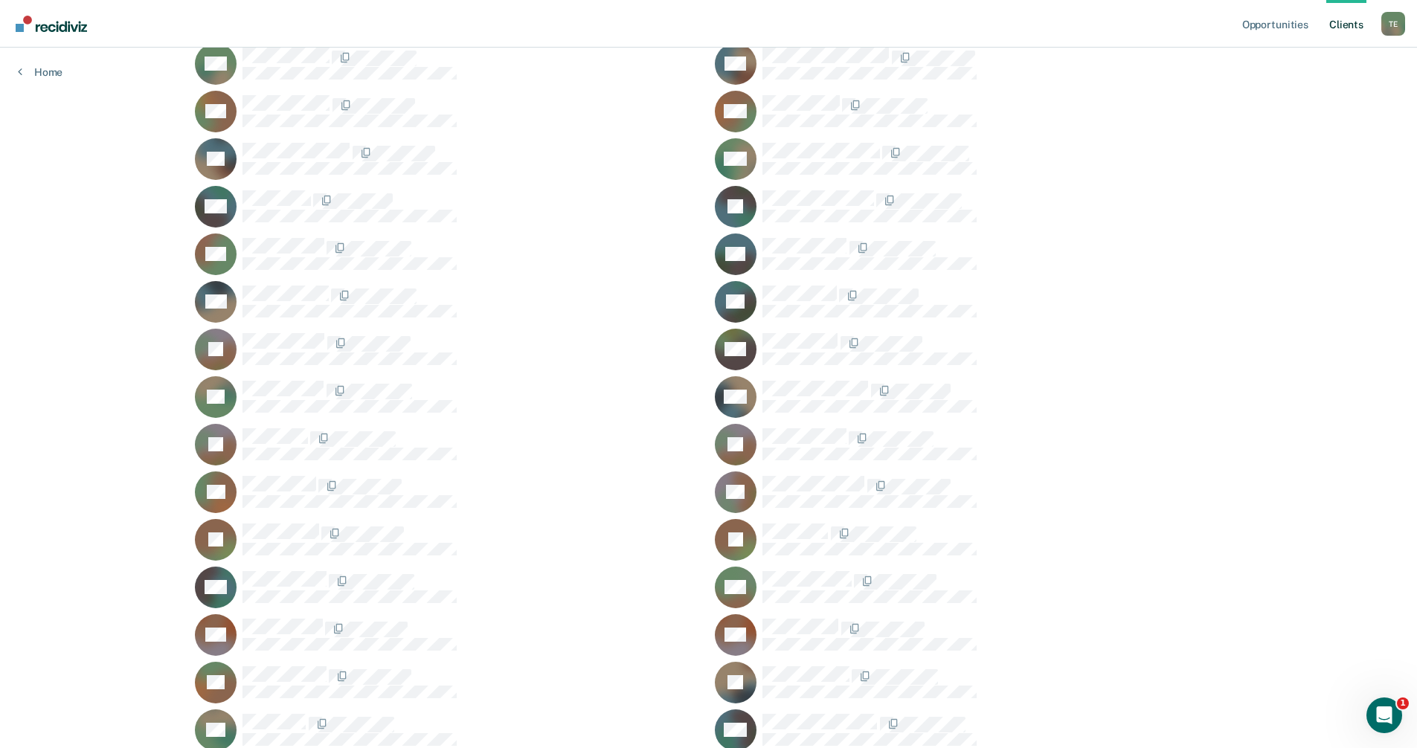
scroll to position [1612, 0]
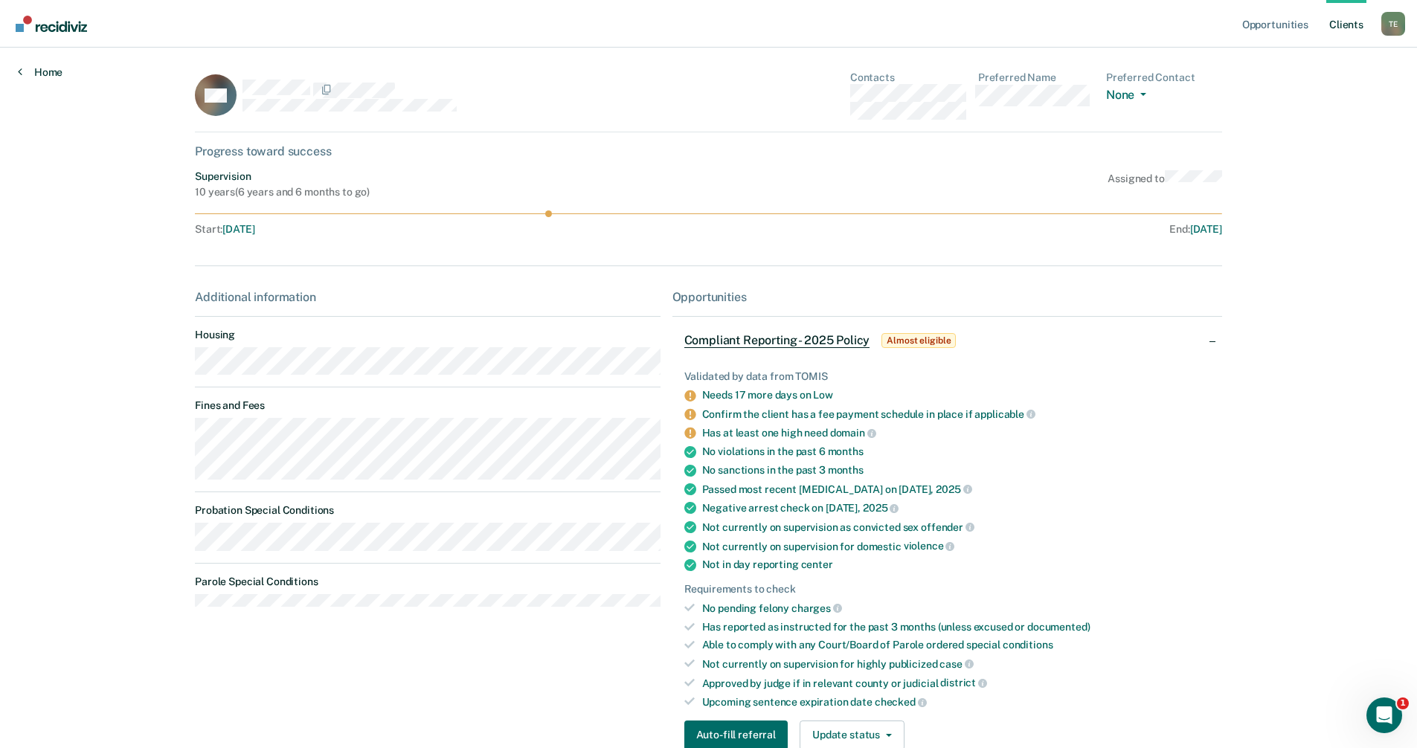
click at [48, 74] on link "Home" at bounding box center [40, 71] width 45 height 13
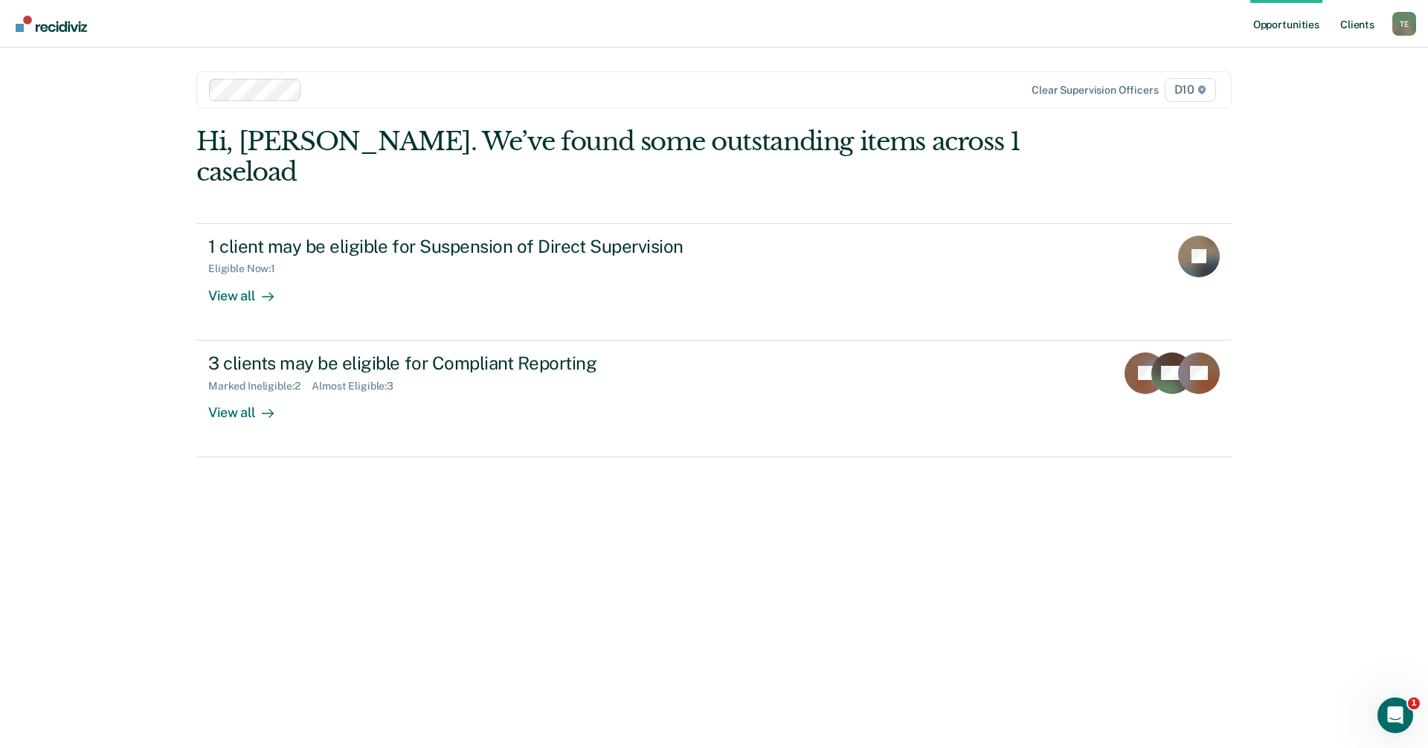
click at [1363, 22] on link "Client s" at bounding box center [1357, 24] width 40 height 48
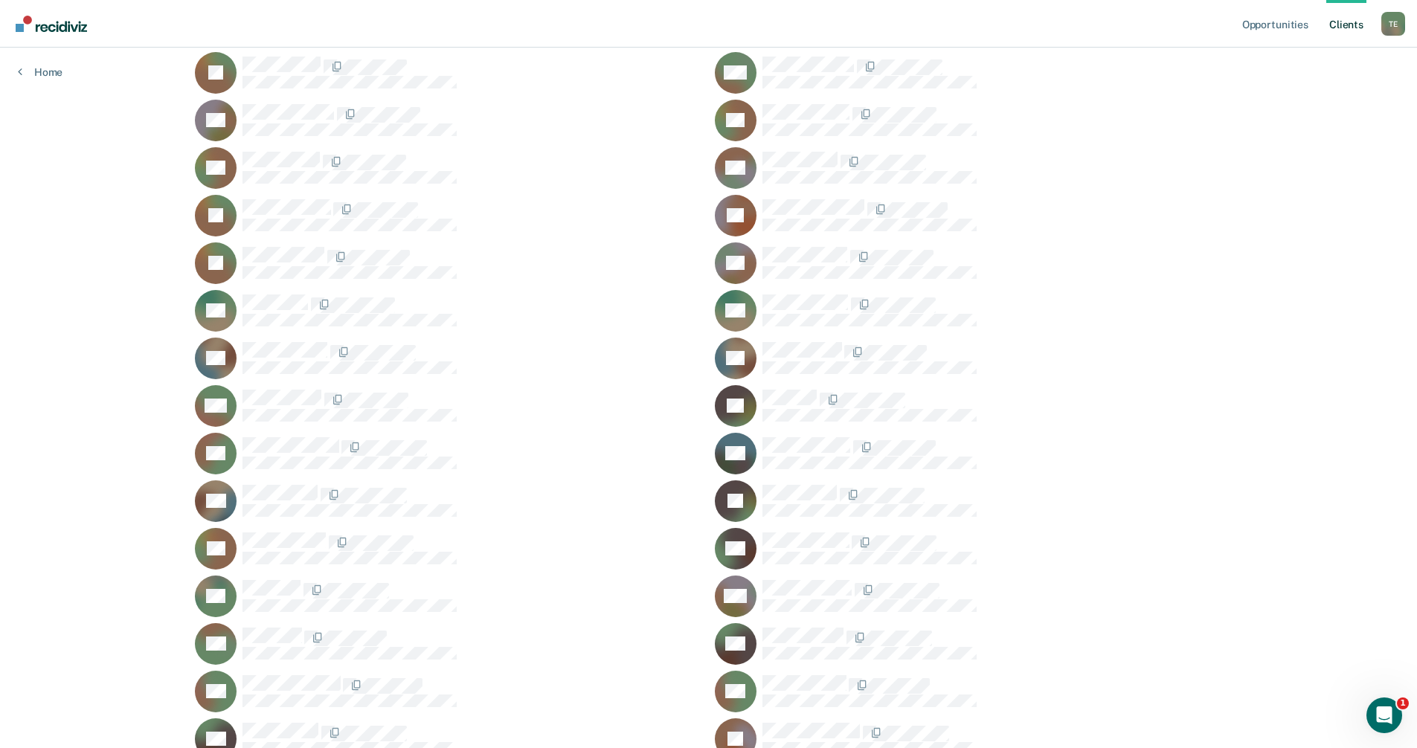
scroll to position [521, 0]
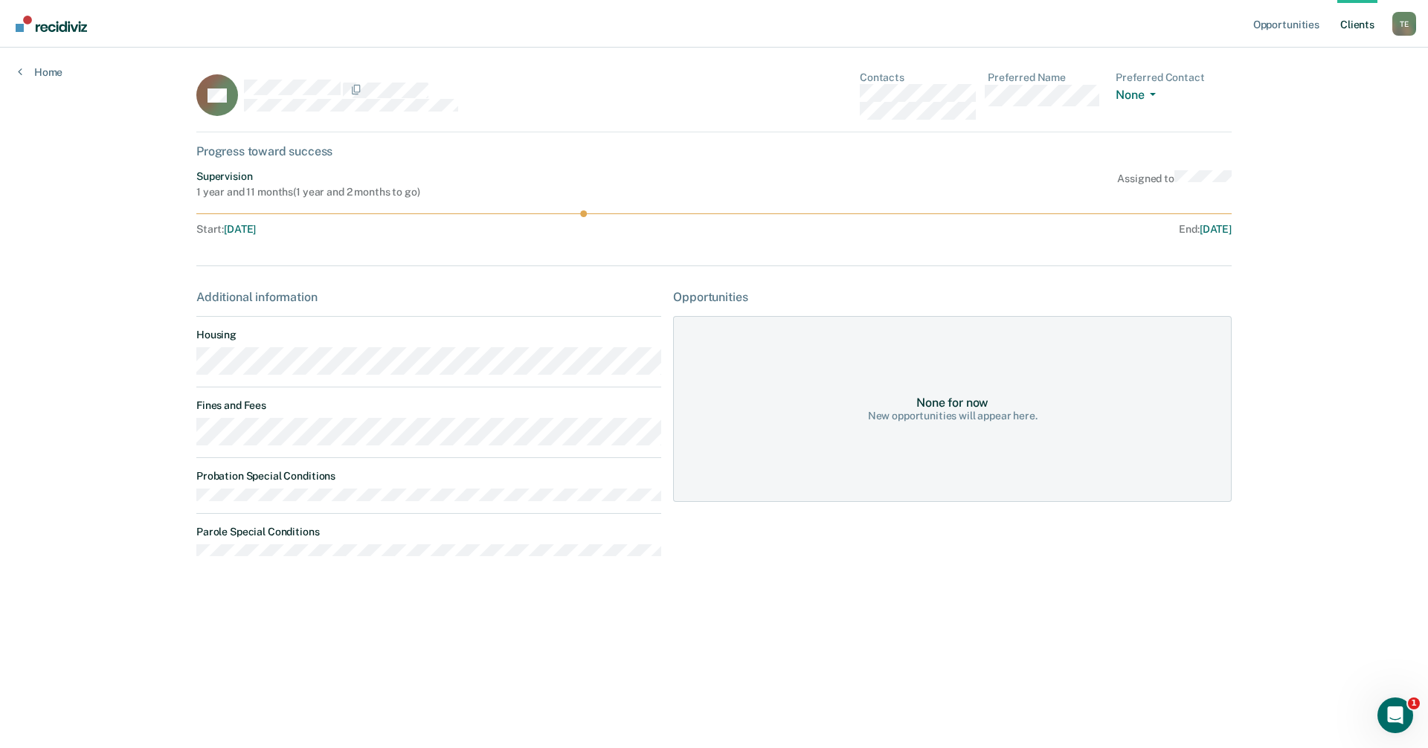
click at [1356, 30] on link "Client s" at bounding box center [1357, 24] width 40 height 48
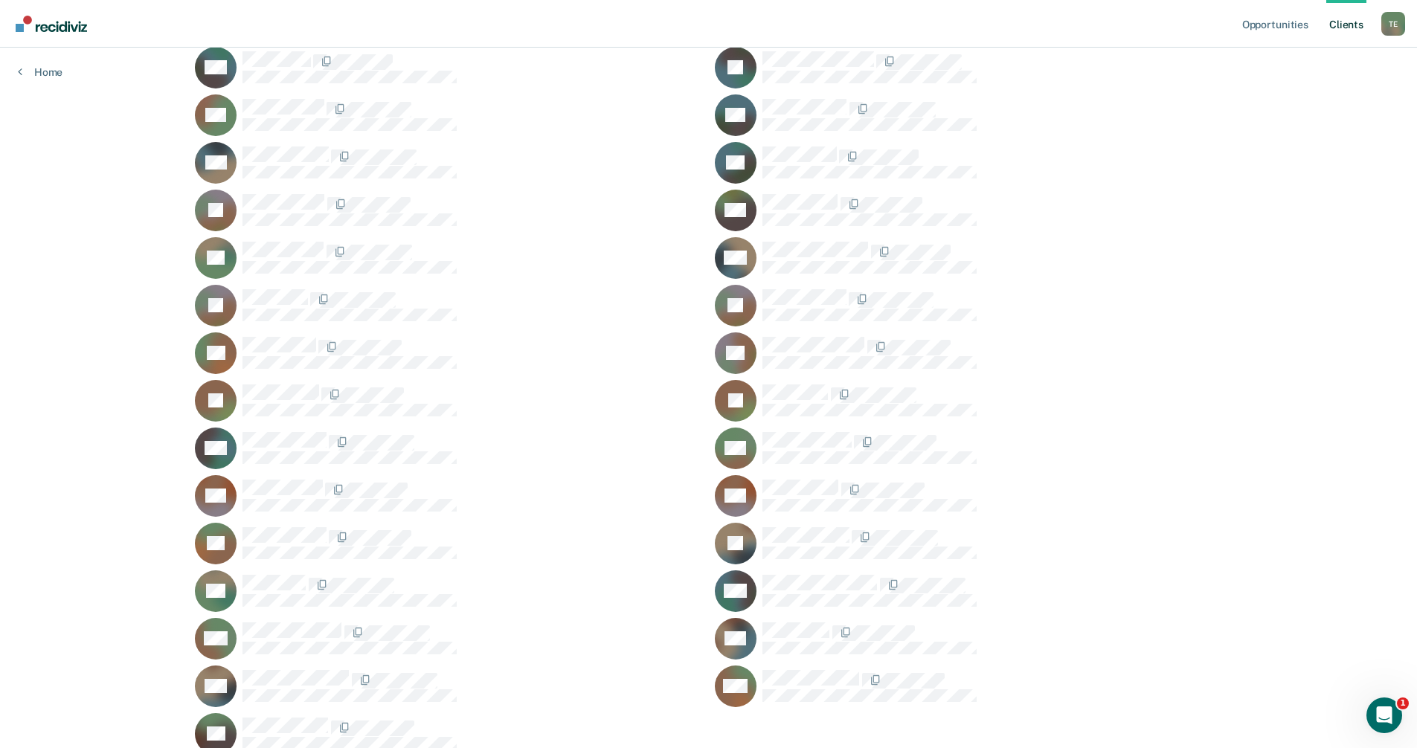
scroll to position [1612, 0]
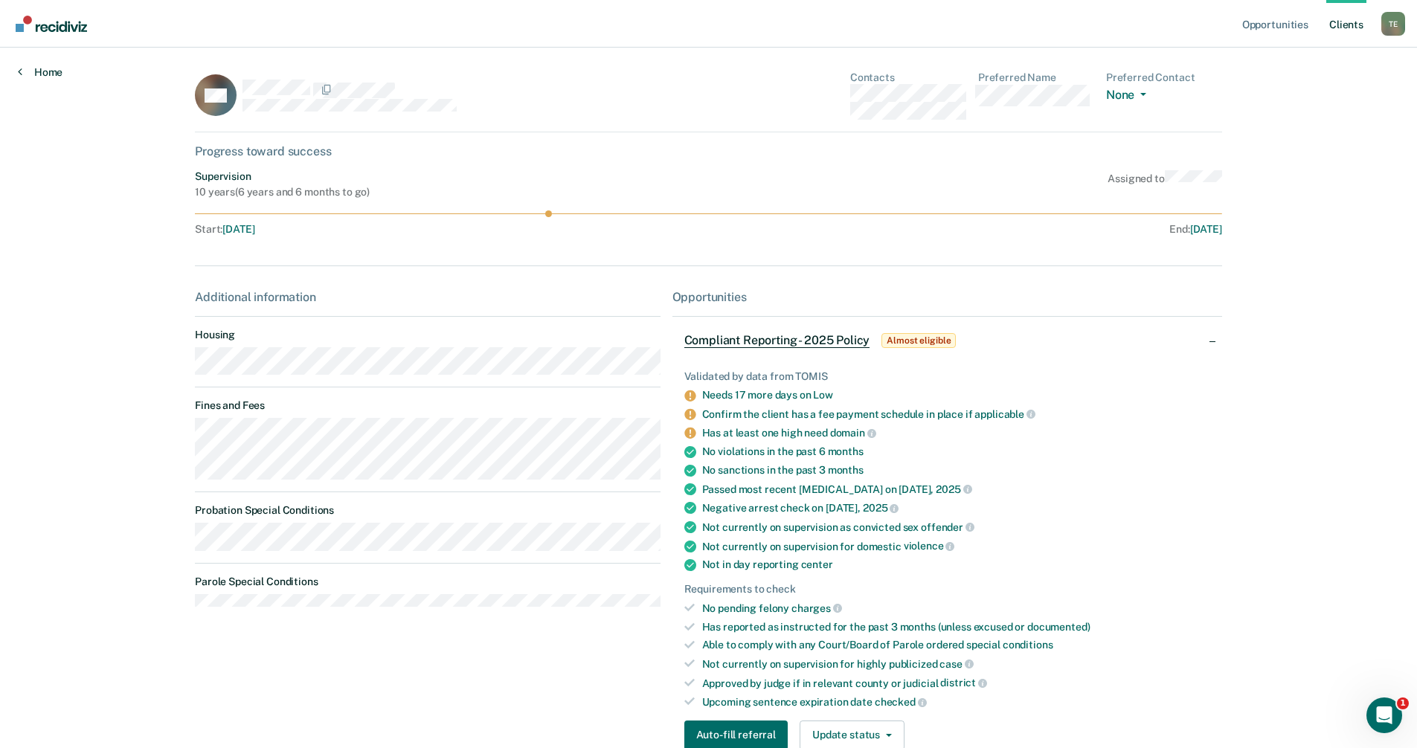
click at [47, 75] on link "Home" at bounding box center [40, 71] width 45 height 13
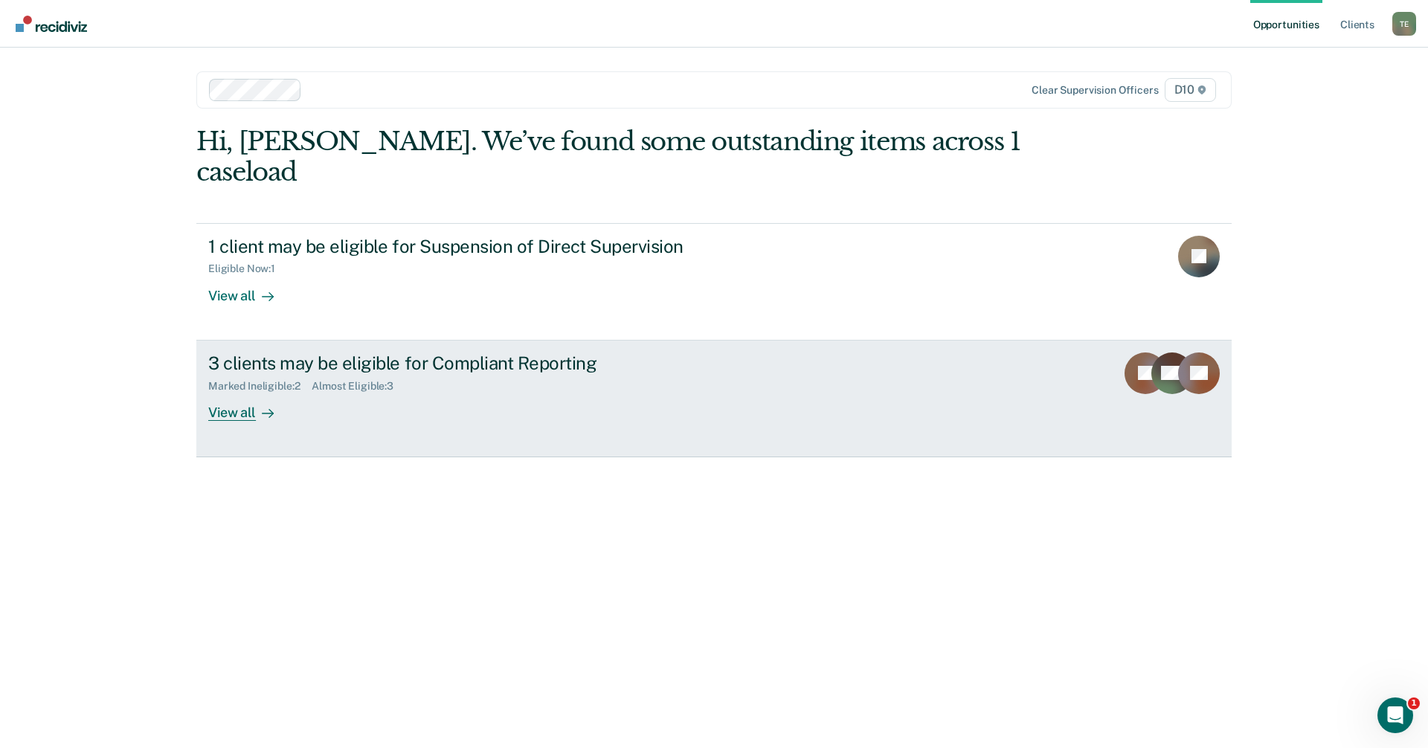
click at [235, 392] on div "View all" at bounding box center [249, 406] width 83 height 29
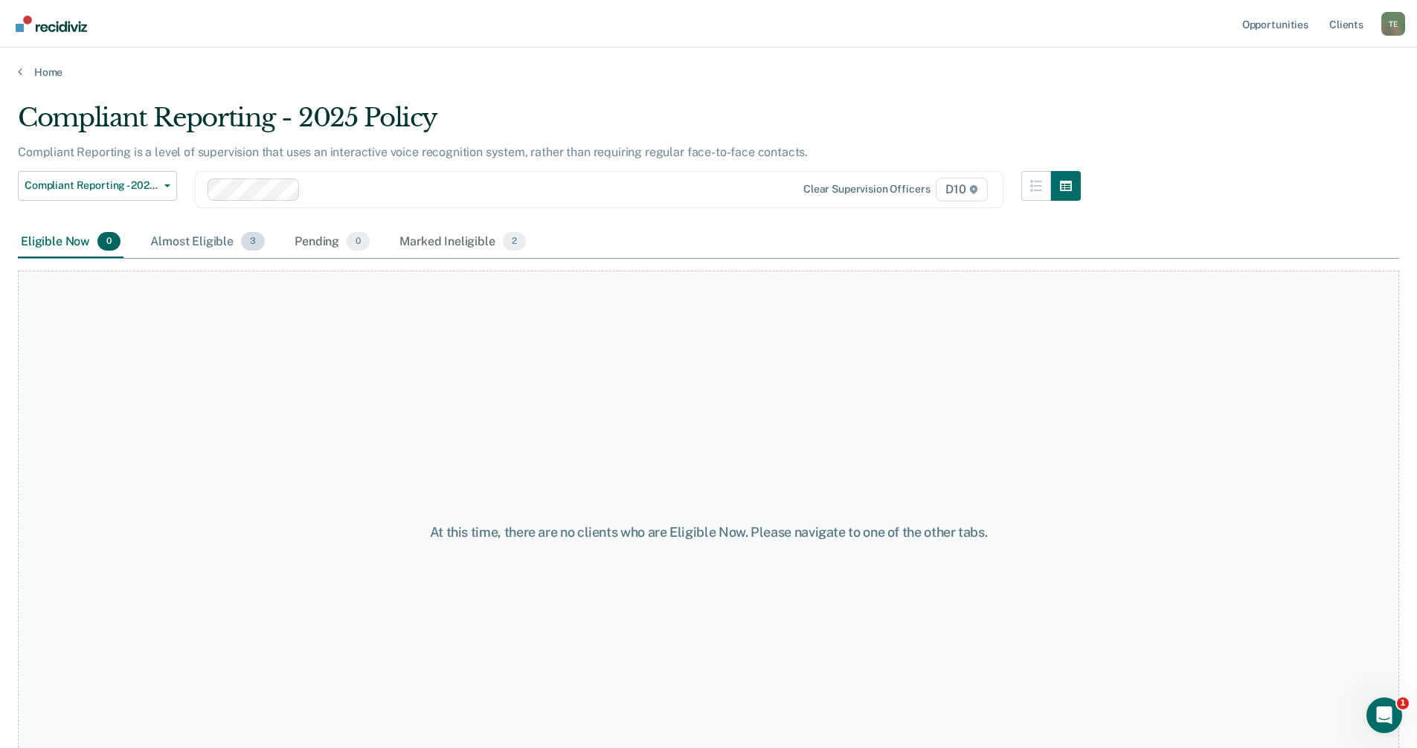
click at [199, 239] on div "Almost Eligible 3" at bounding box center [207, 242] width 120 height 33
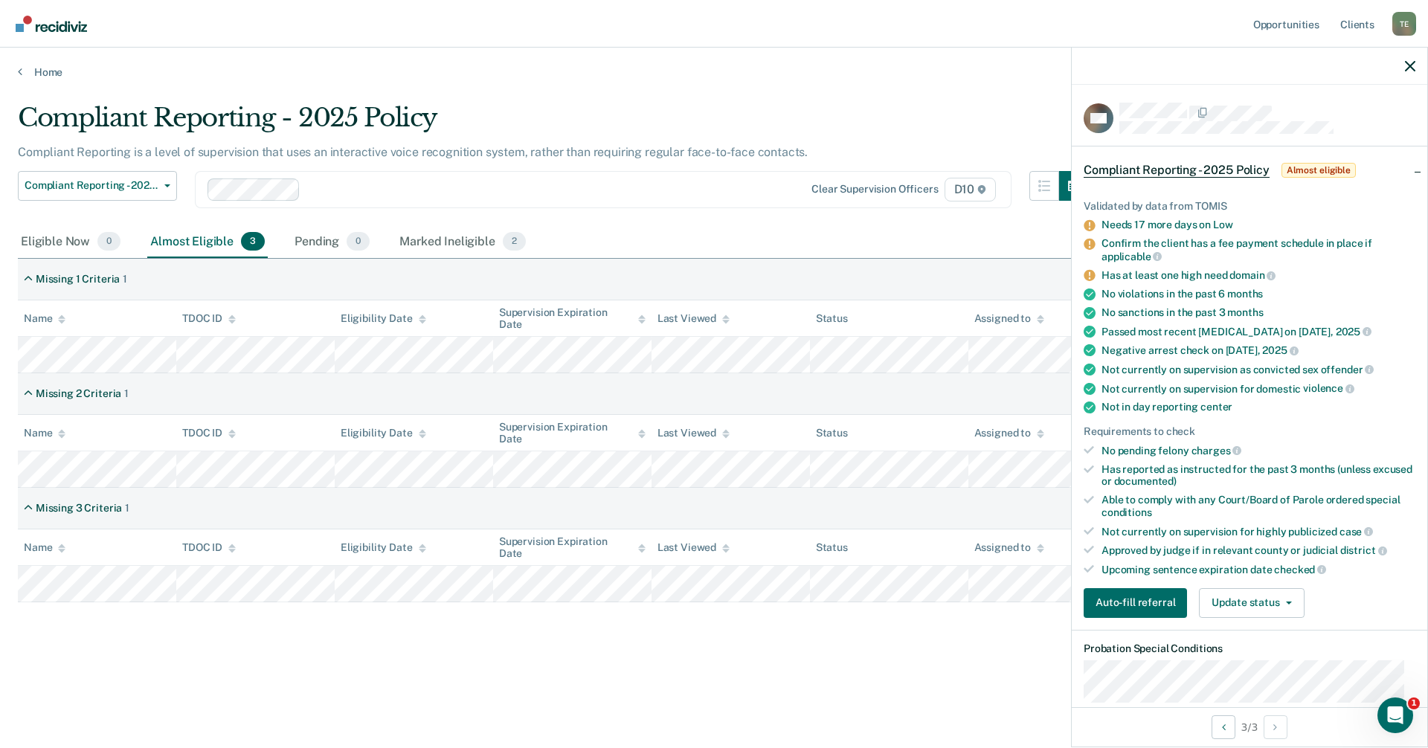
click at [397, 544] on div "Eligibility Date" at bounding box center [384, 547] width 86 height 13
click at [419, 551] on icon at bounding box center [422, 549] width 7 height 10
click at [378, 541] on div "Eligibility Date" at bounding box center [384, 547] width 86 height 13
click at [1409, 67] on icon "button" at bounding box center [1410, 66] width 10 height 10
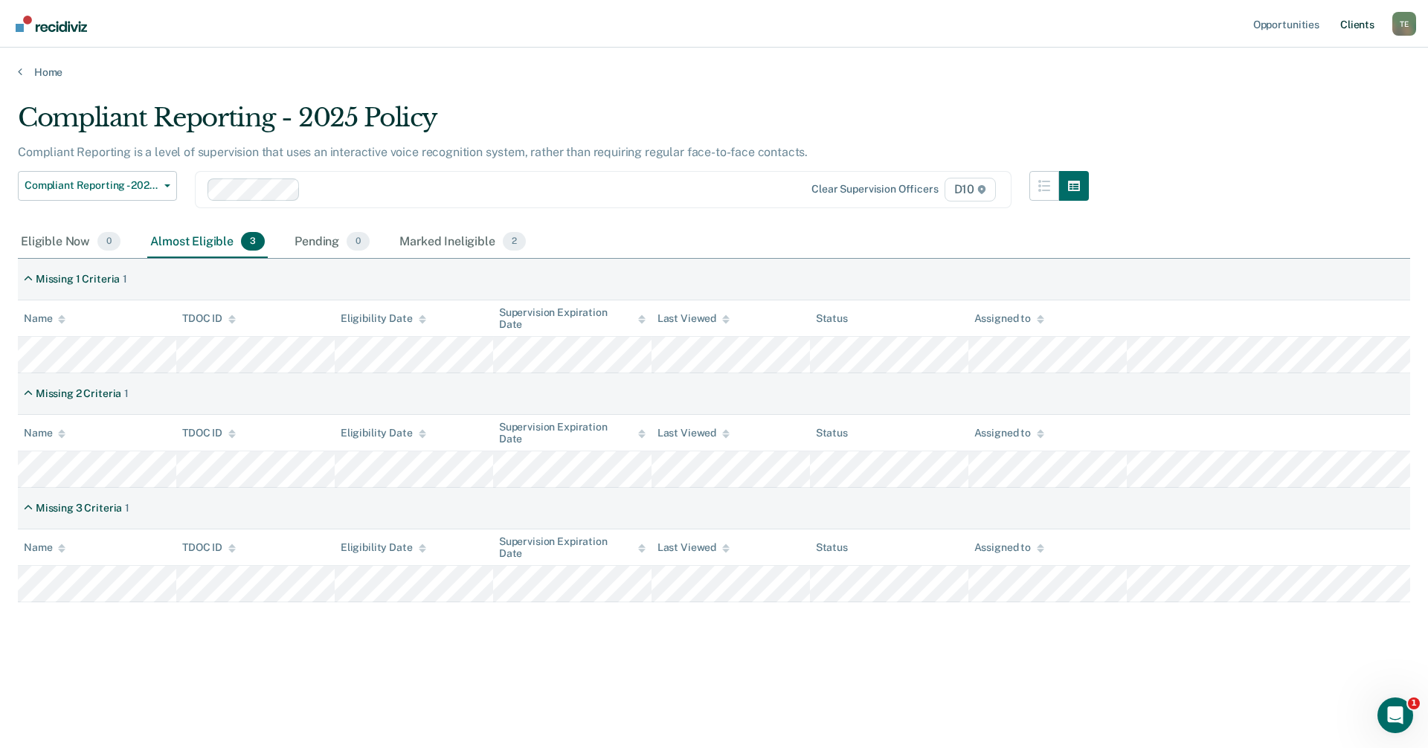
click at [1363, 28] on link "Client s" at bounding box center [1357, 24] width 40 height 48
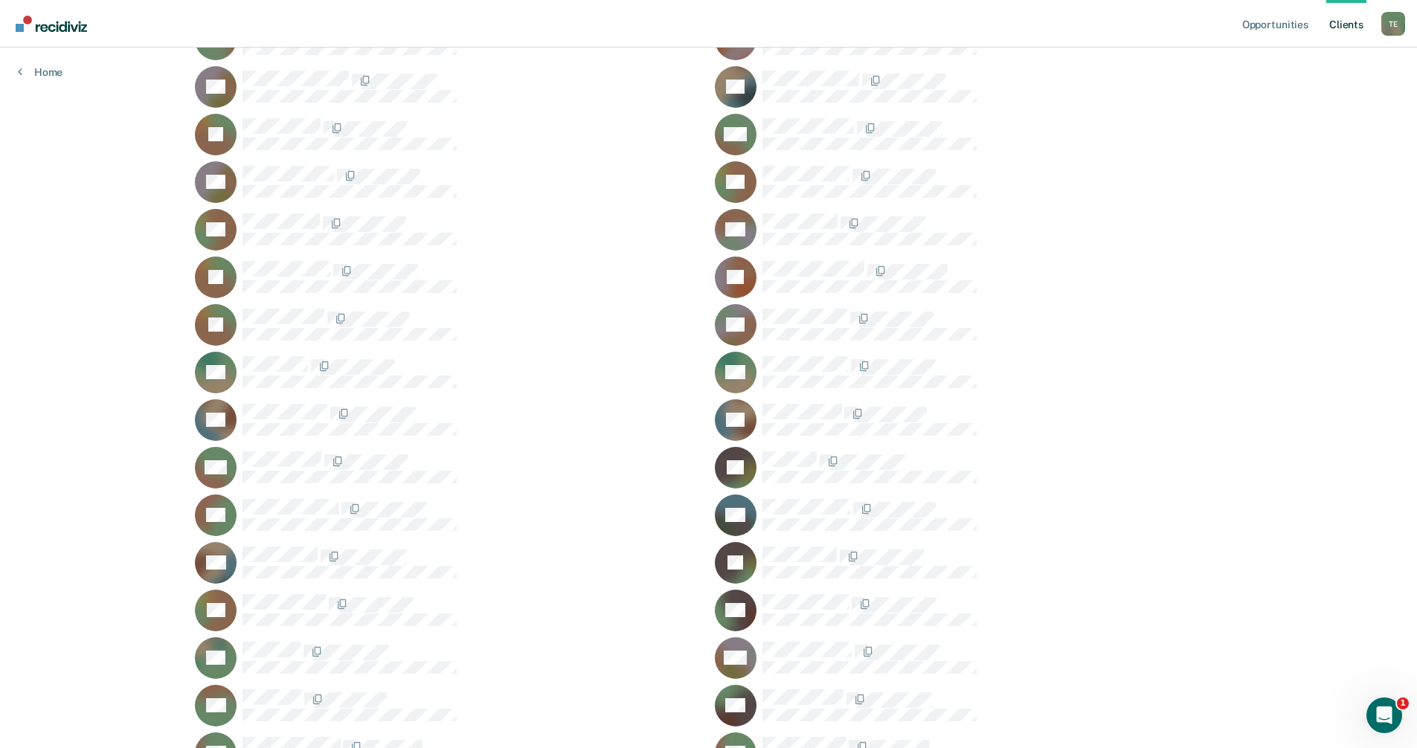
scroll to position [446, 0]
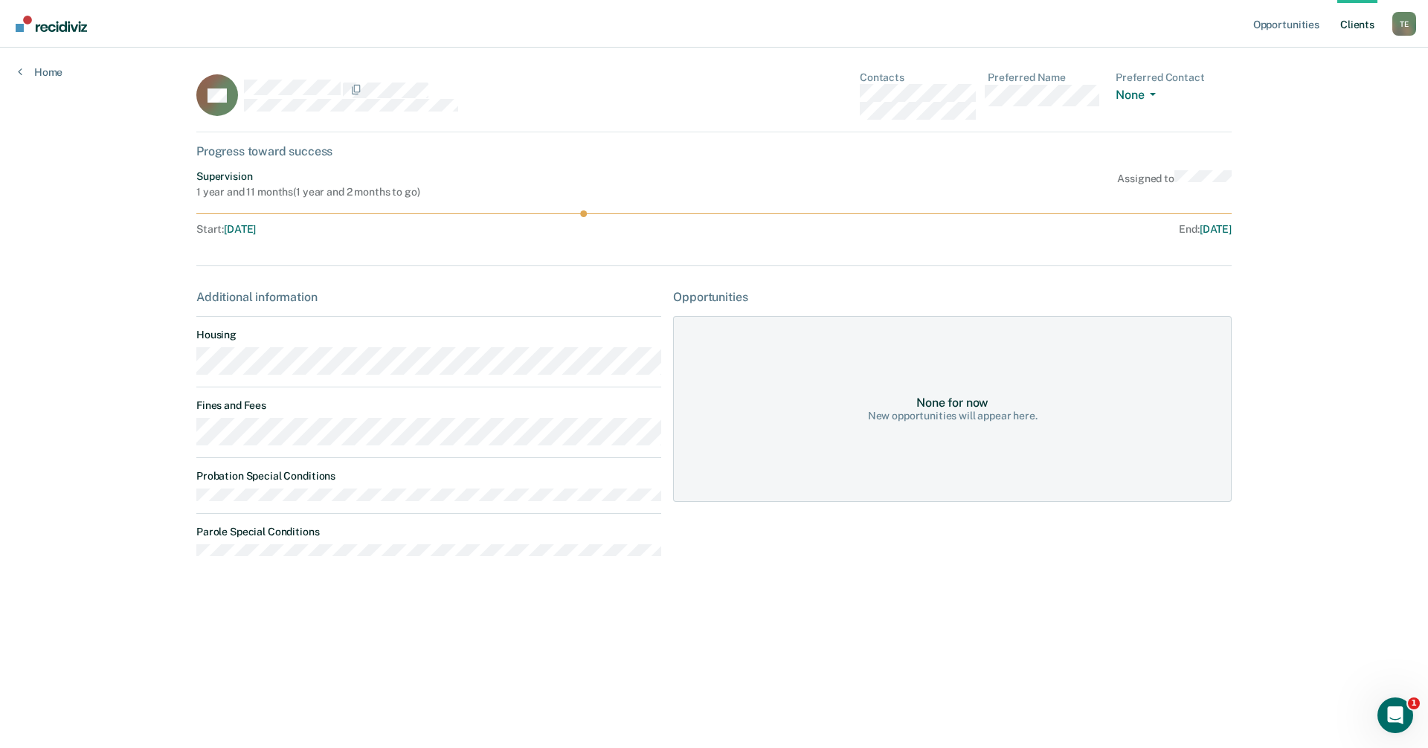
click at [1354, 26] on link "Client s" at bounding box center [1357, 24] width 40 height 48
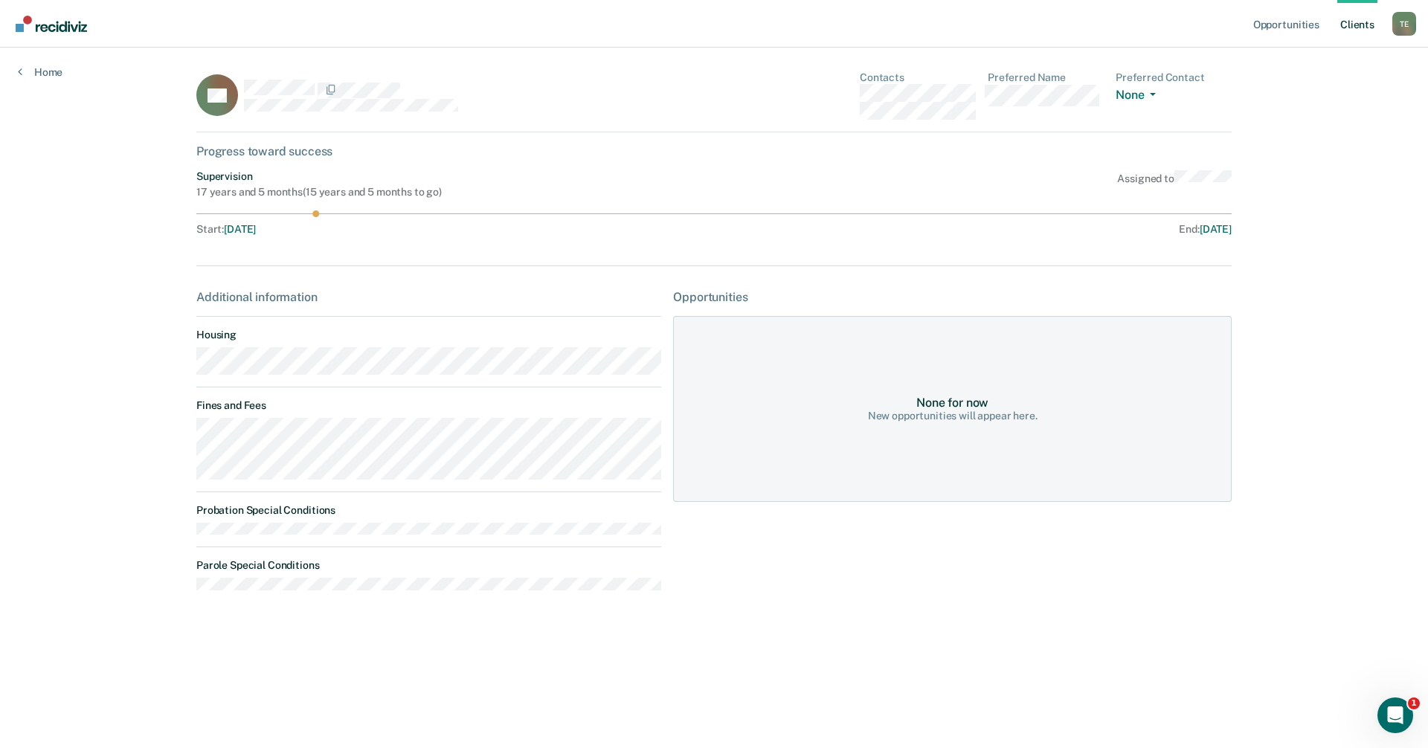
click at [1356, 25] on link "Client s" at bounding box center [1357, 24] width 40 height 48
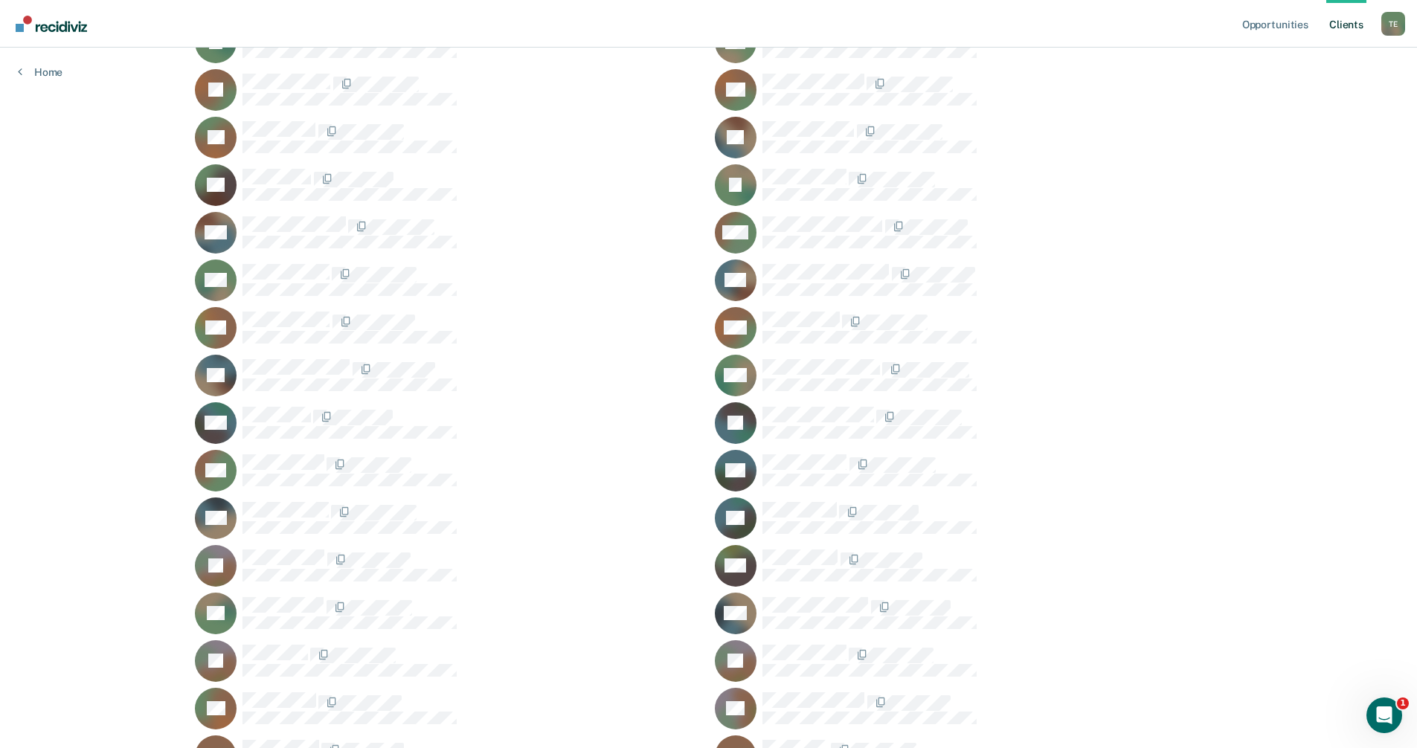
scroll to position [1264, 0]
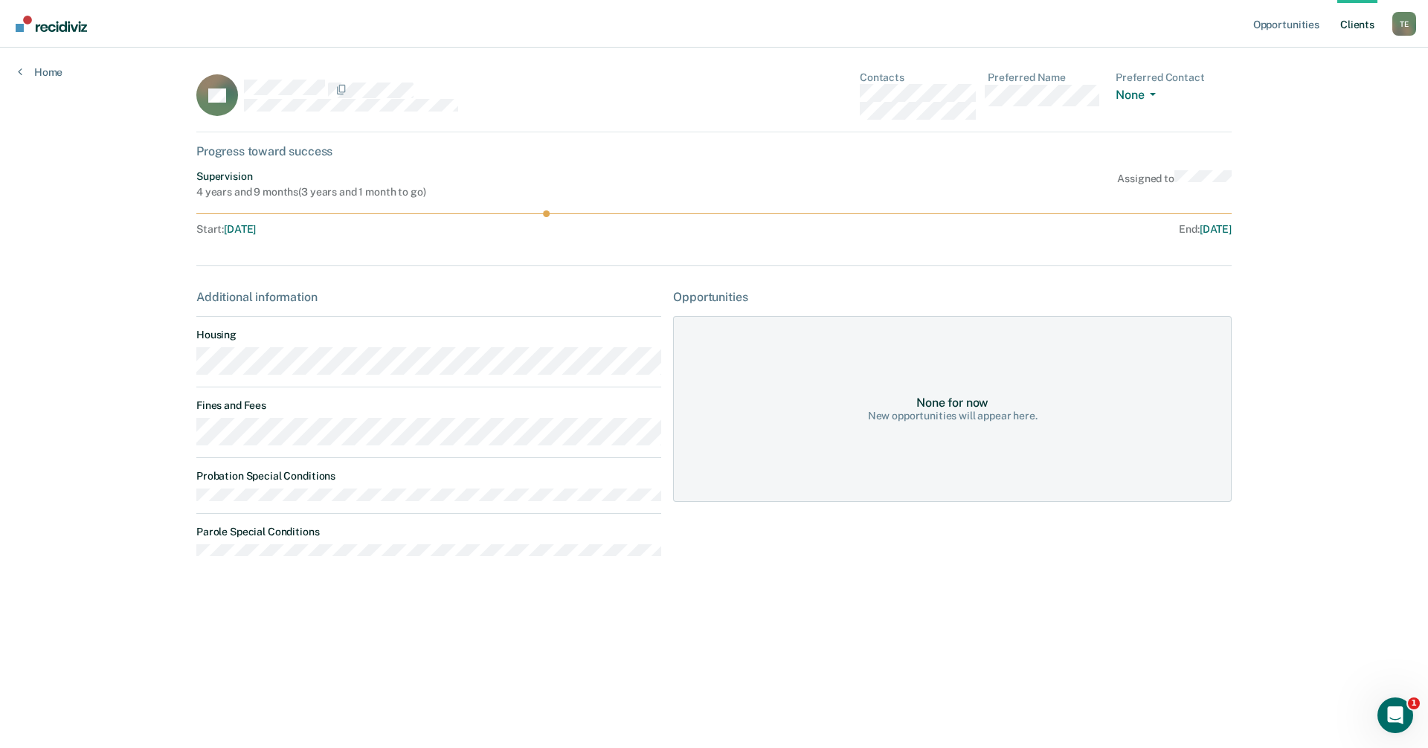
click at [1367, 27] on link "Client s" at bounding box center [1357, 24] width 40 height 48
